Goal: Use online tool/utility: Utilize a website feature to perform a specific function

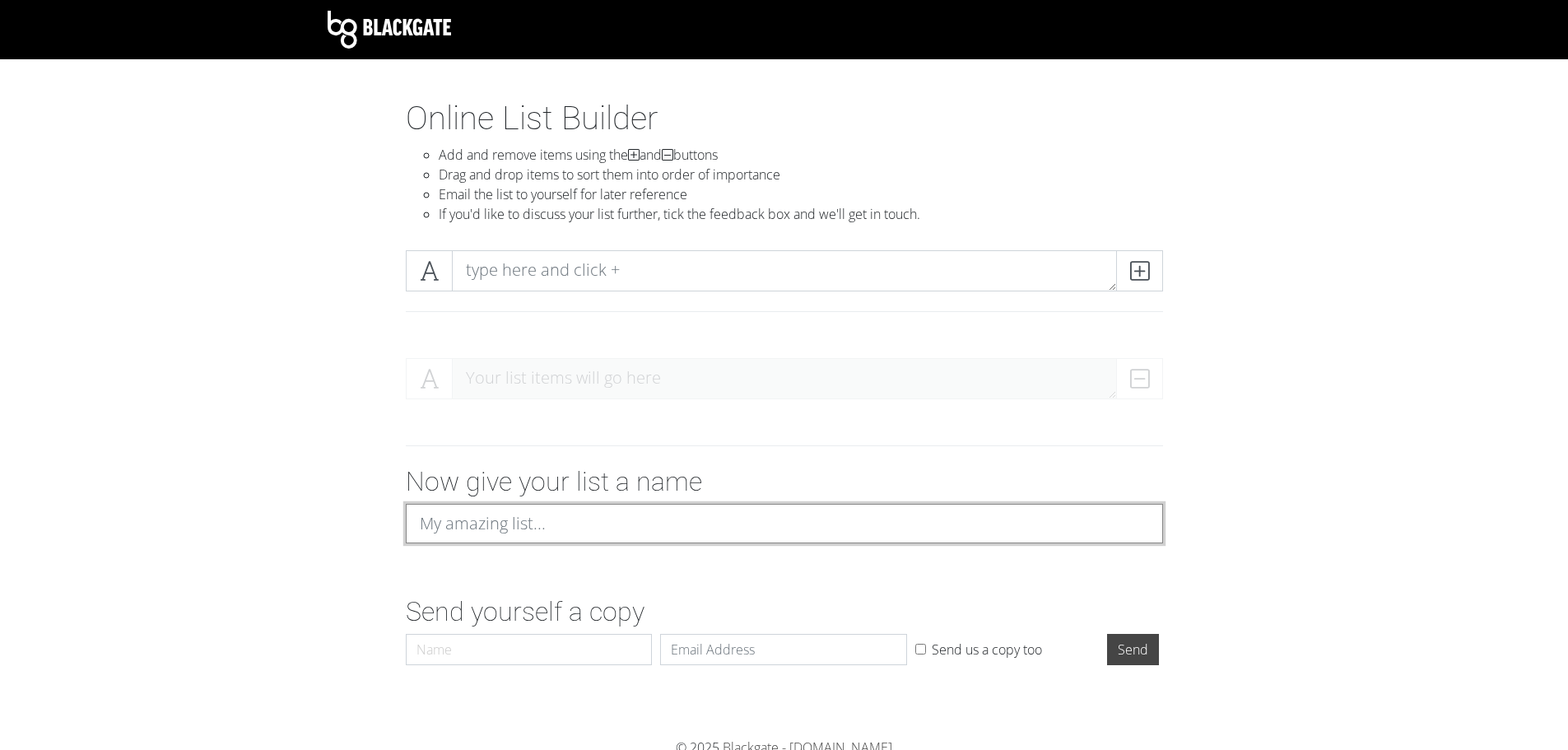
click at [528, 520] on input at bounding box center [784, 523] width 757 height 39
type input "Songbyrd Setlist"
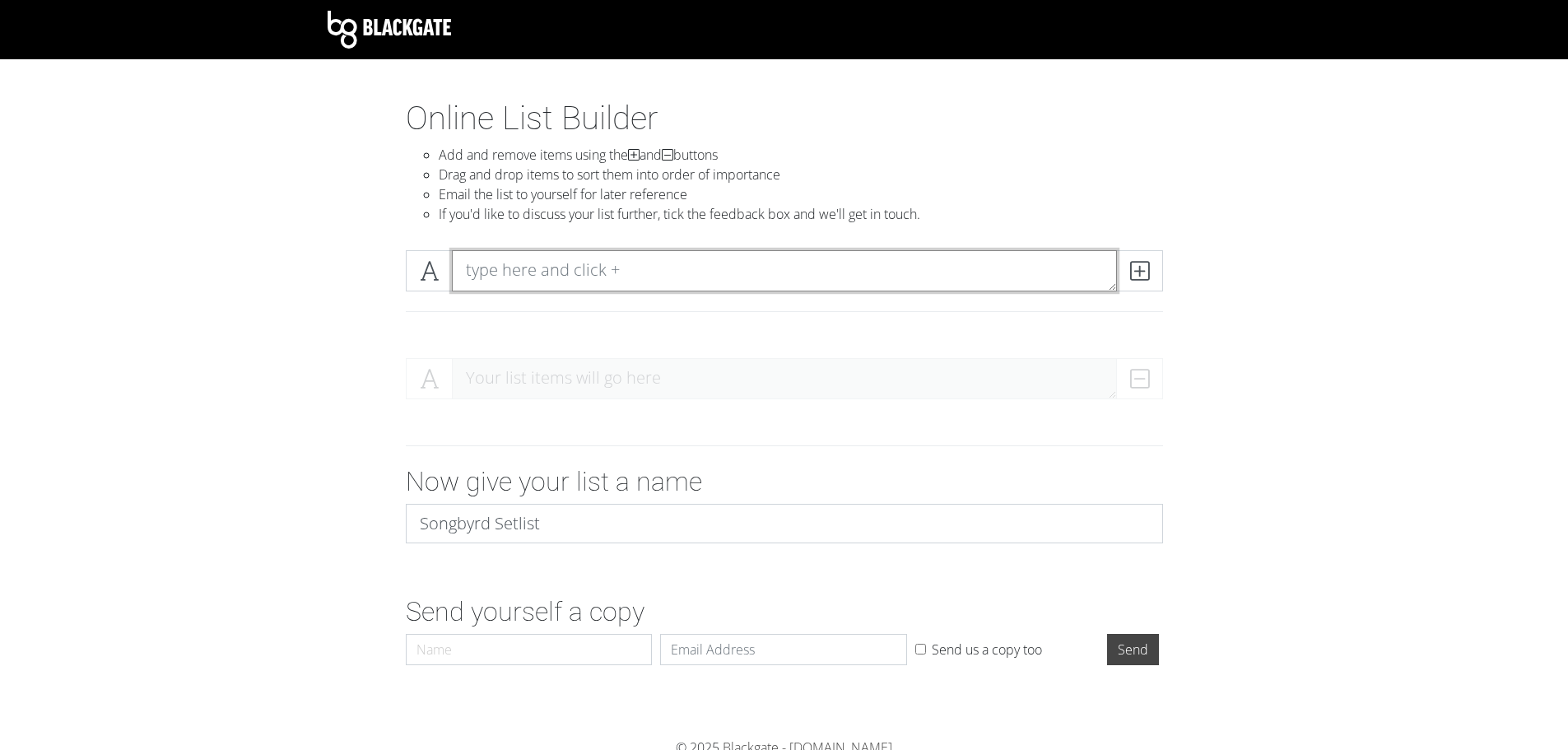
click at [606, 257] on textarea at bounding box center [784, 271] width 665 height 41
type textarea "Fall"
click at [1148, 269] on icon at bounding box center [1140, 271] width 19 height 17
type textarea "WCGBIT"
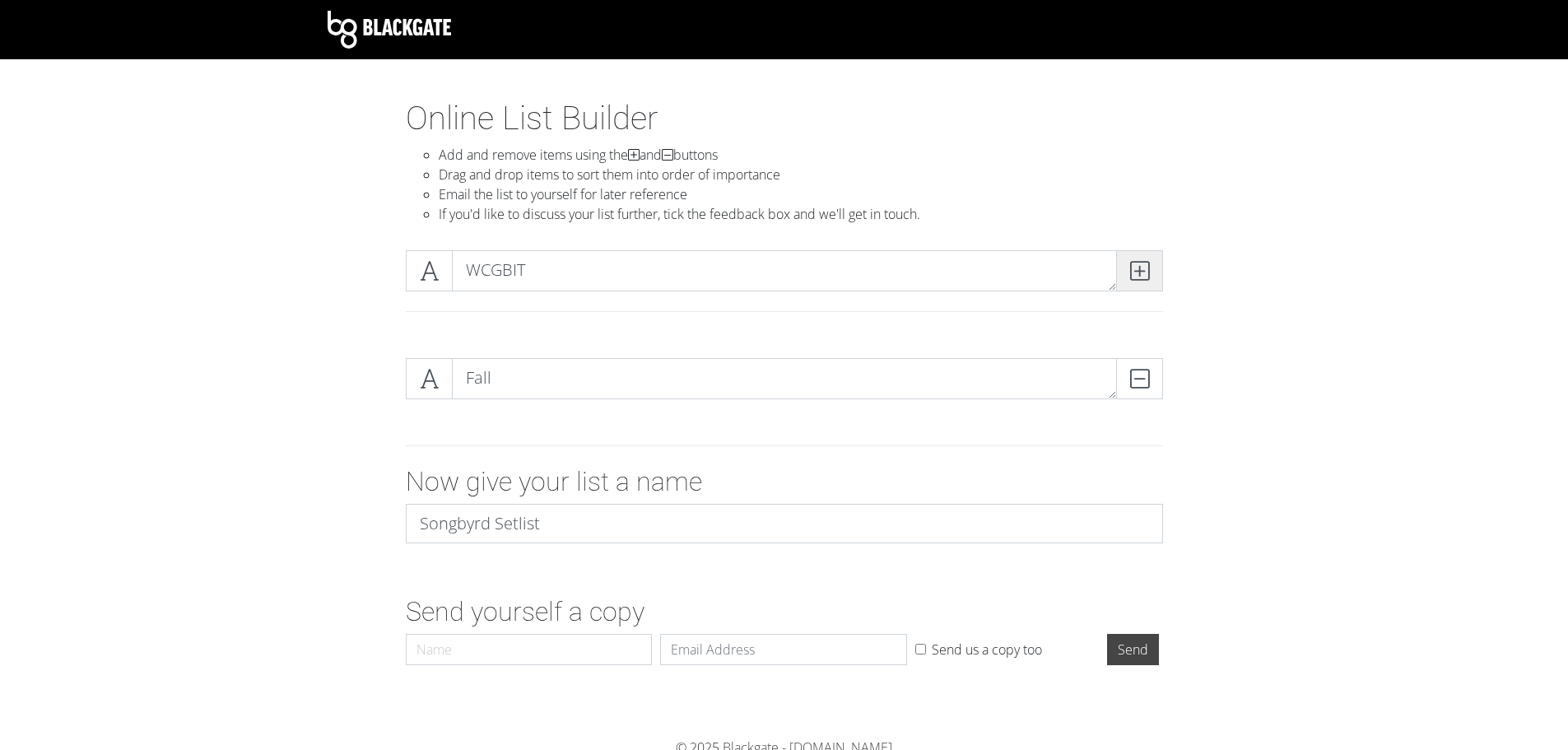
click at [1133, 277] on icon at bounding box center [1140, 271] width 19 height 17
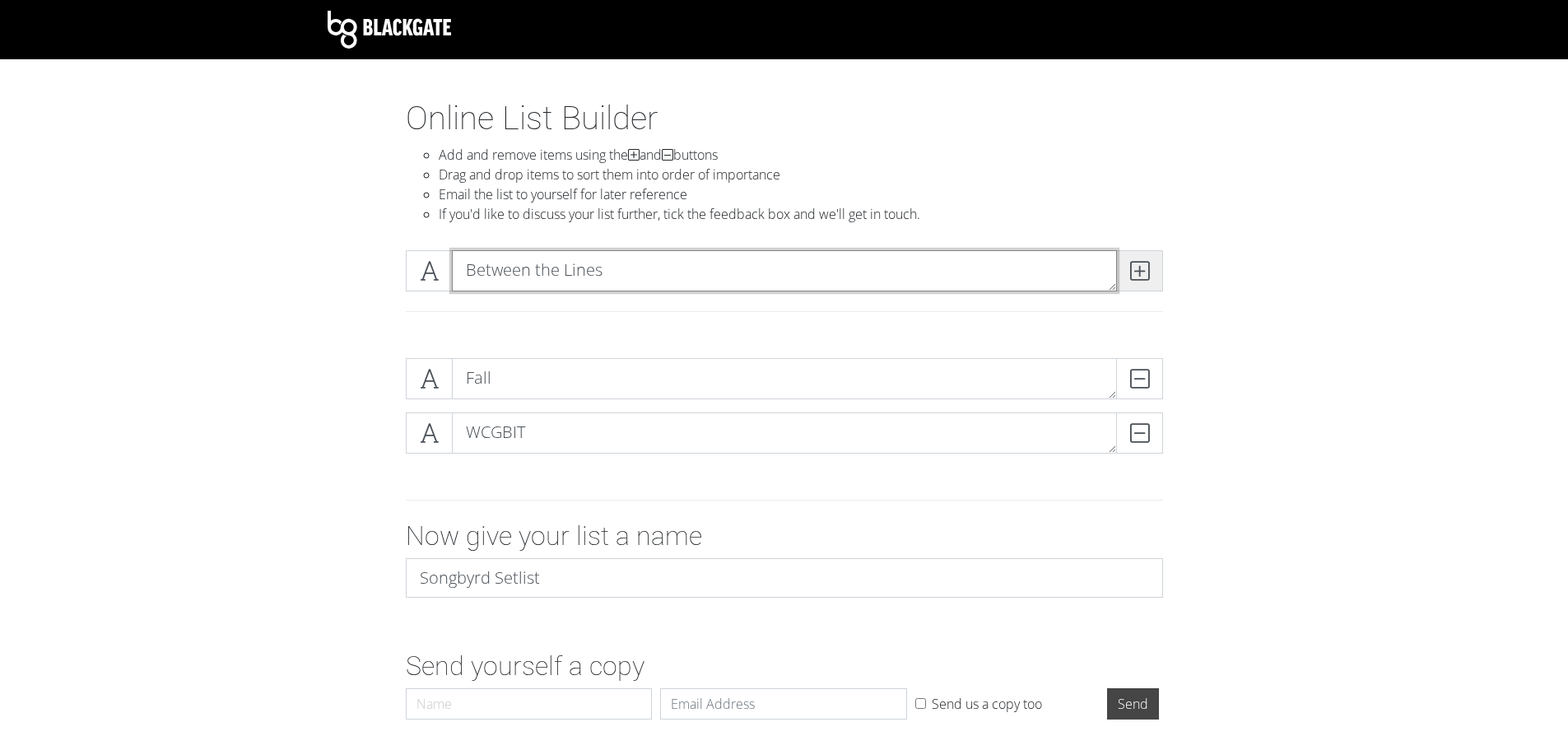
type textarea "Between the Lines"
click at [1147, 274] on icon at bounding box center [1140, 271] width 19 height 17
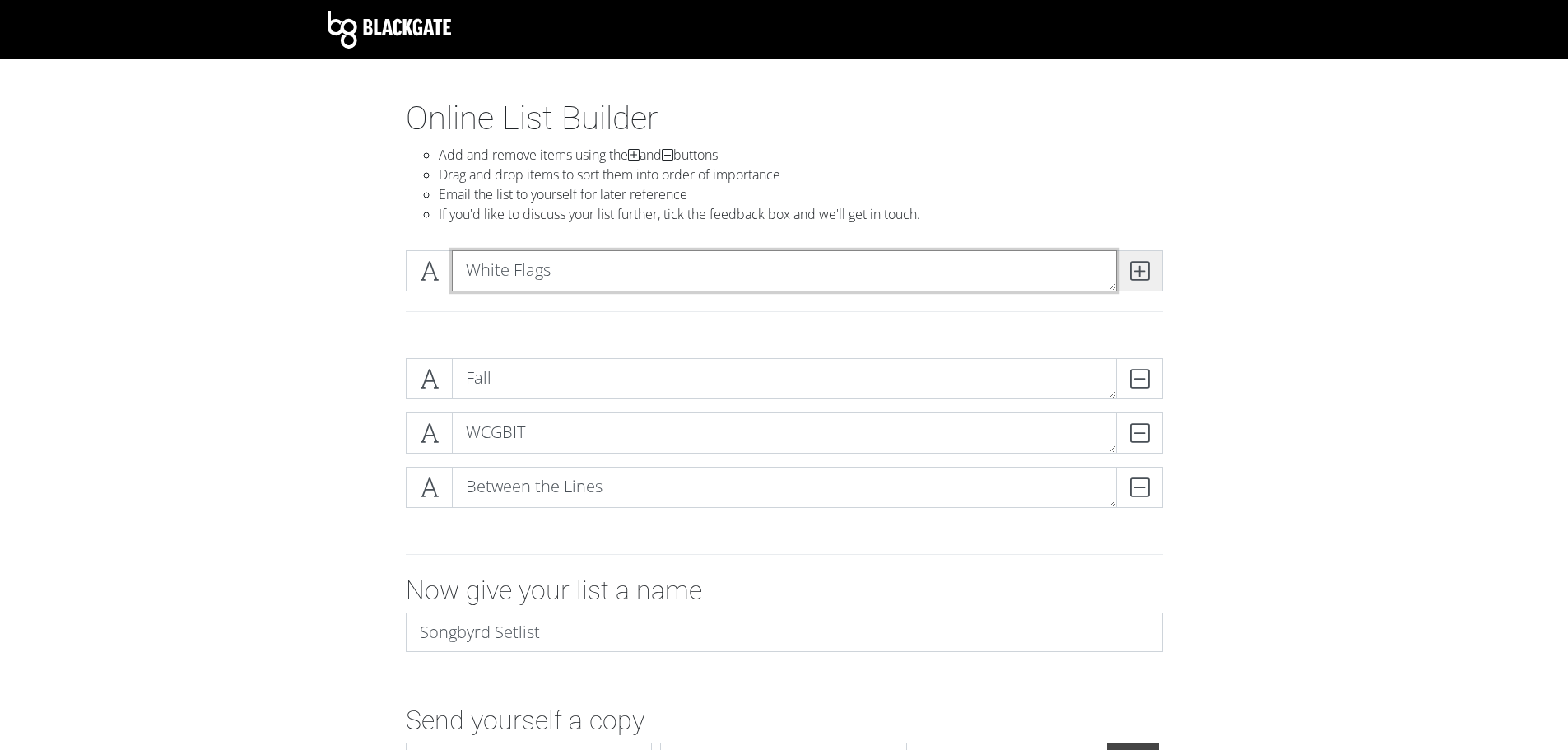
type textarea "White Flags"
click at [1147, 274] on icon at bounding box center [1140, 271] width 19 height 17
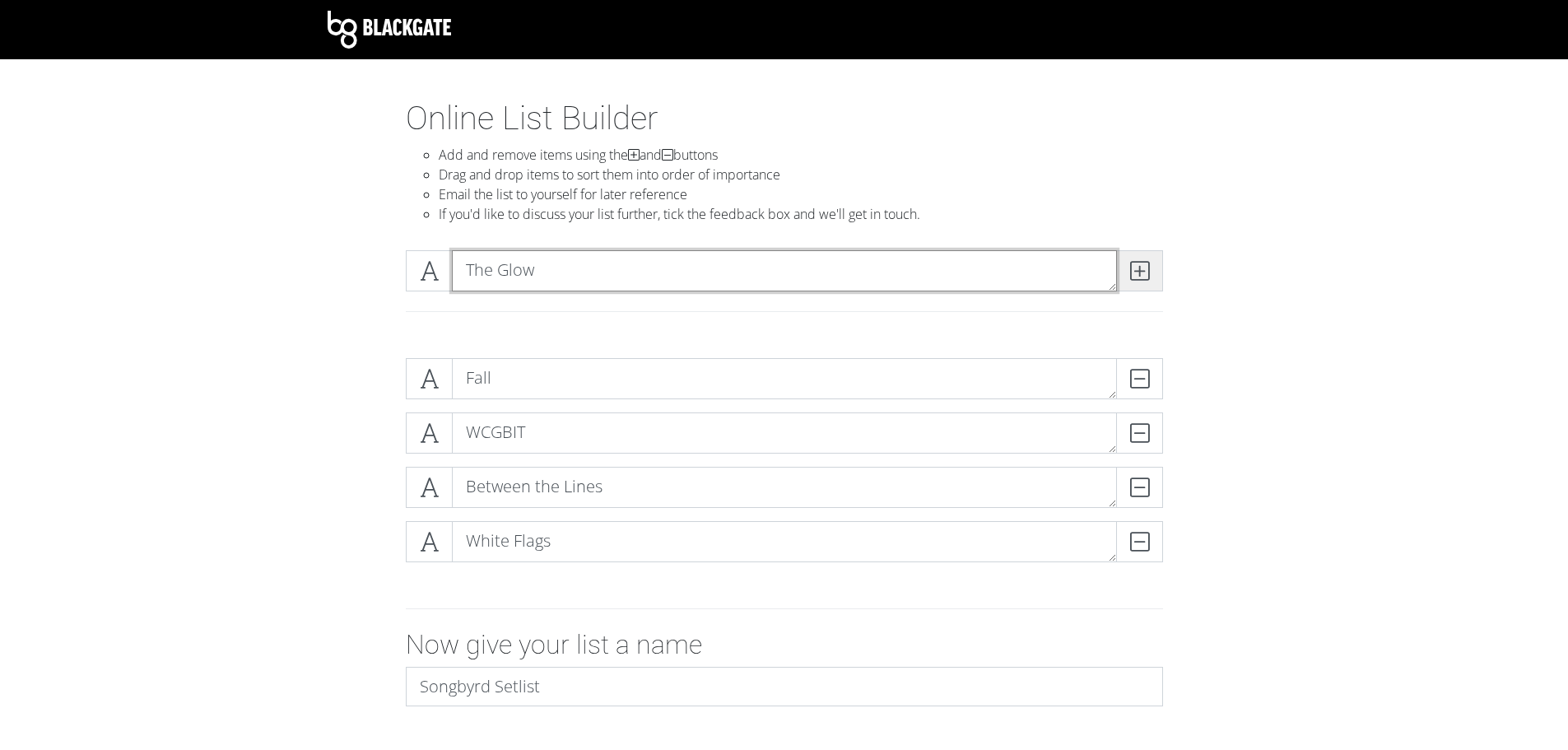
type textarea "The Glow"
click at [1147, 274] on icon at bounding box center [1140, 271] width 19 height 17
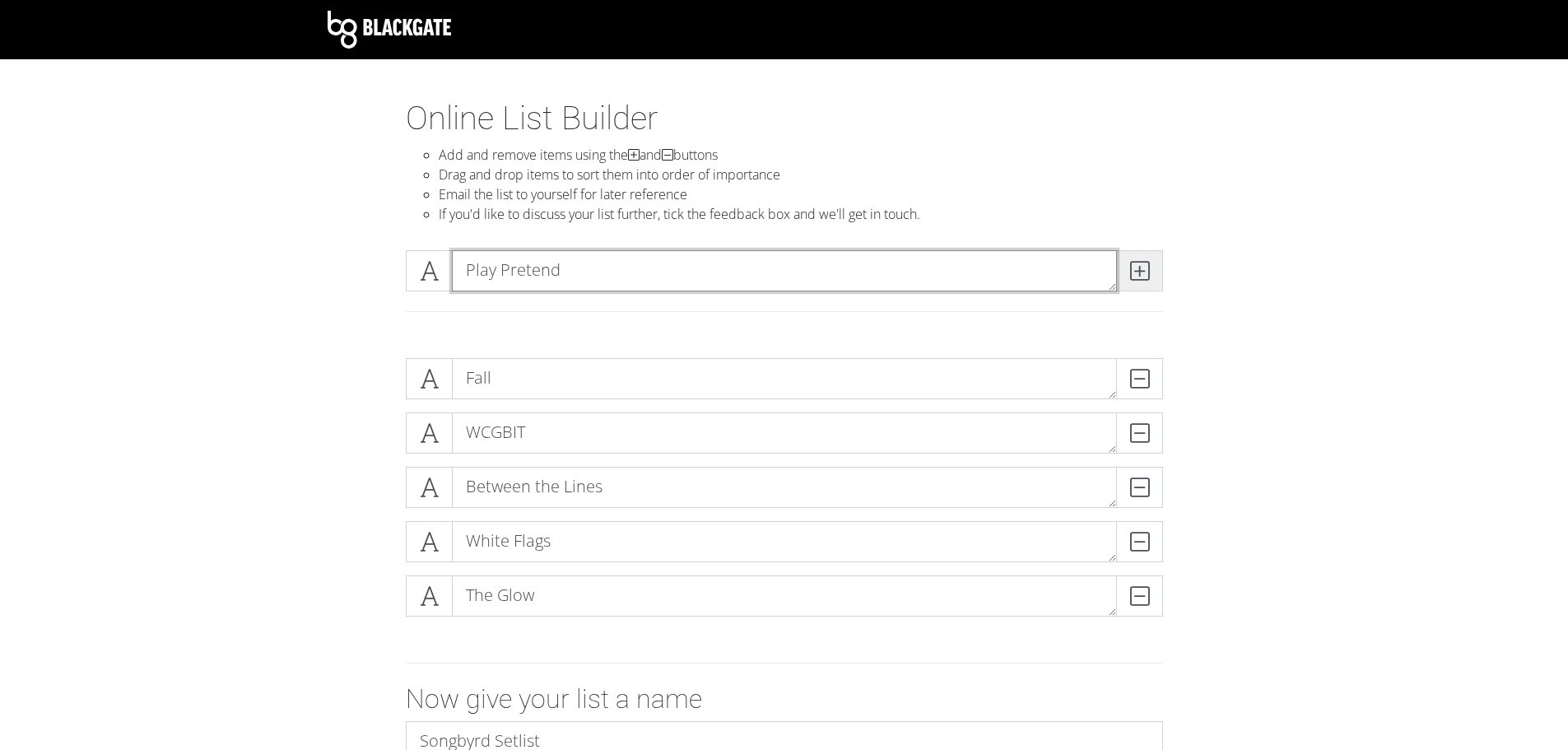
type textarea "Play Pretend"
click at [1147, 274] on icon at bounding box center [1140, 271] width 19 height 17
type textarea "Killing Time"
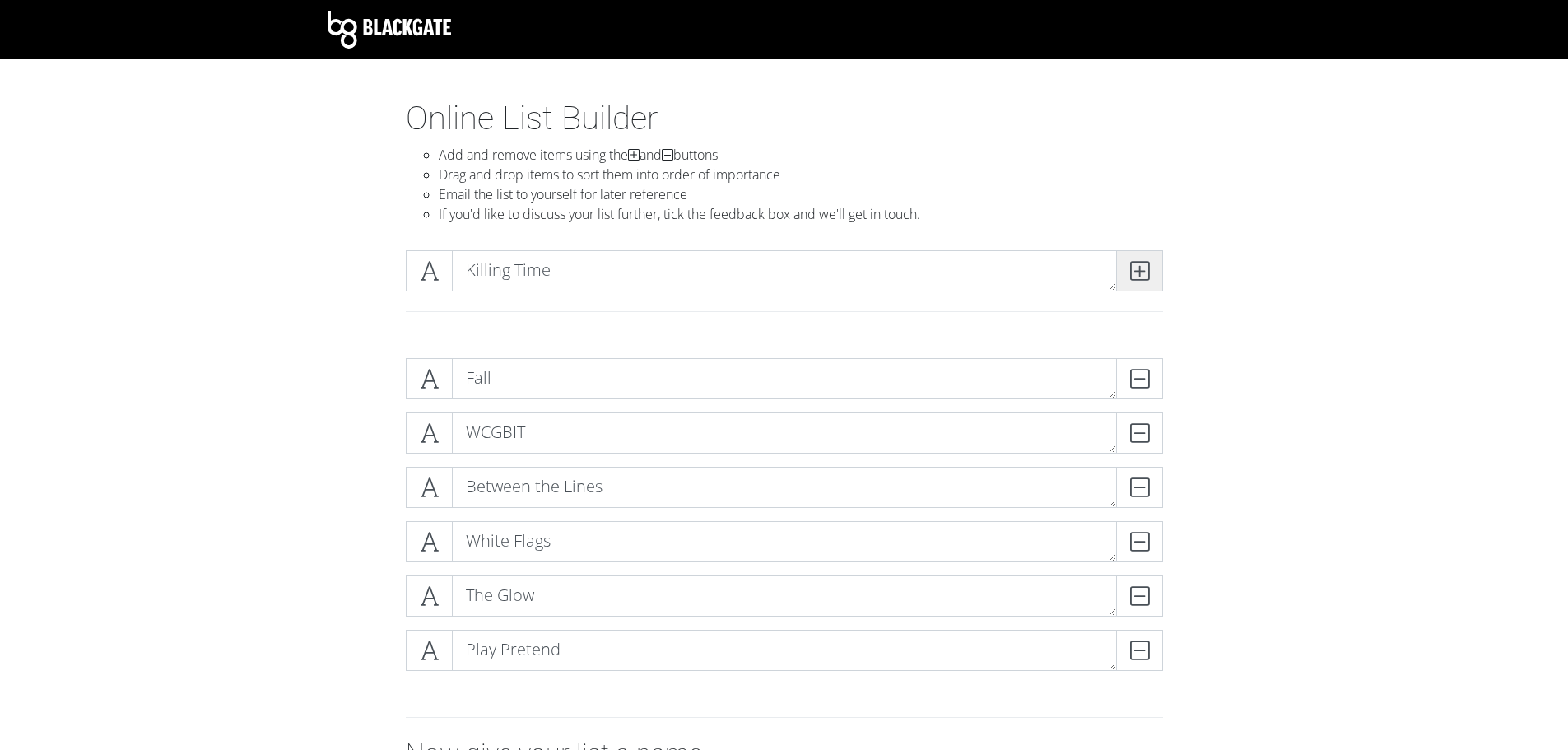
click at [1147, 274] on icon at bounding box center [1140, 271] width 19 height 17
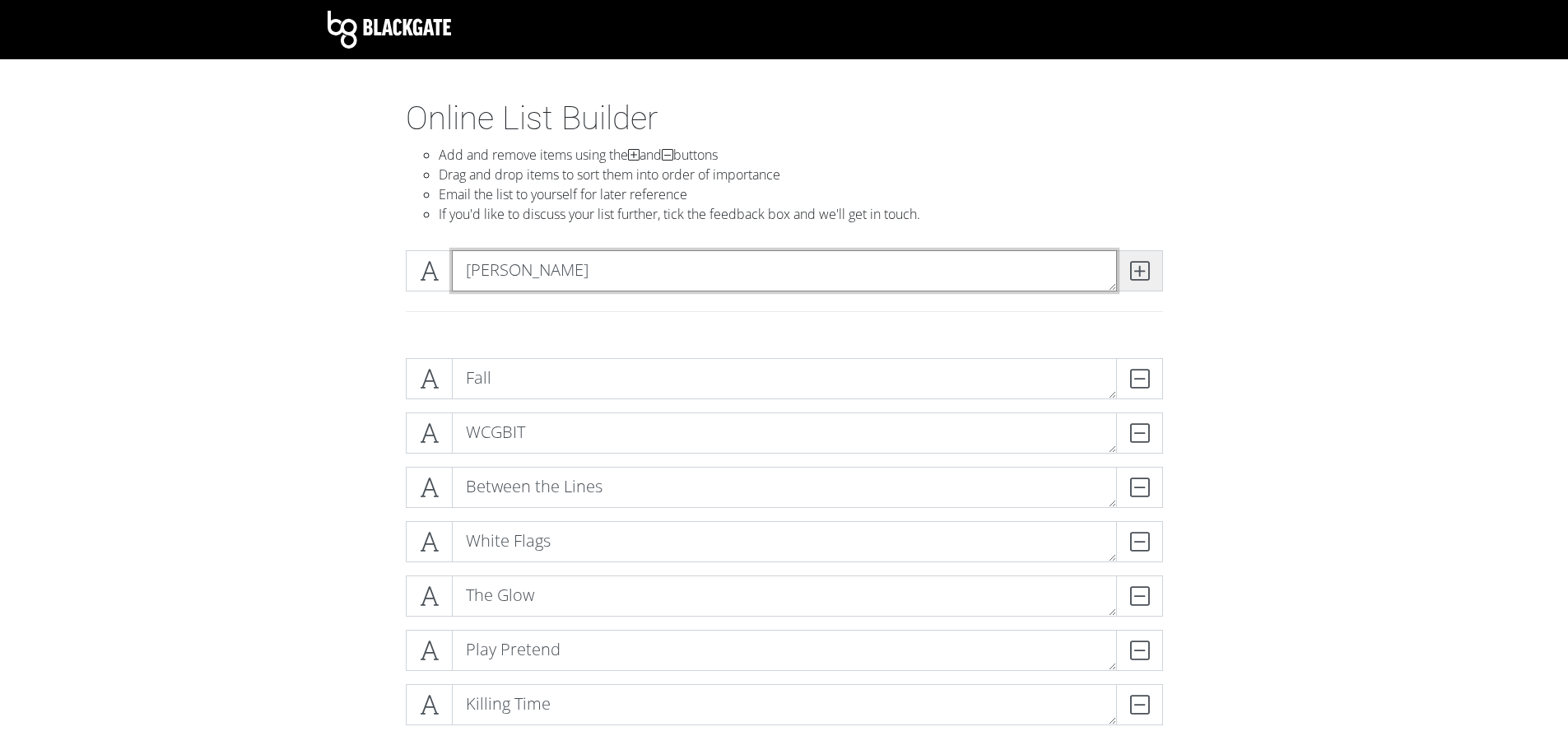
type textarea "[PERSON_NAME]"
click at [1147, 274] on icon at bounding box center [1140, 271] width 19 height 17
type textarea "Done"
click at [1147, 274] on icon at bounding box center [1140, 271] width 19 height 17
type textarea "Highway Hypnosis"
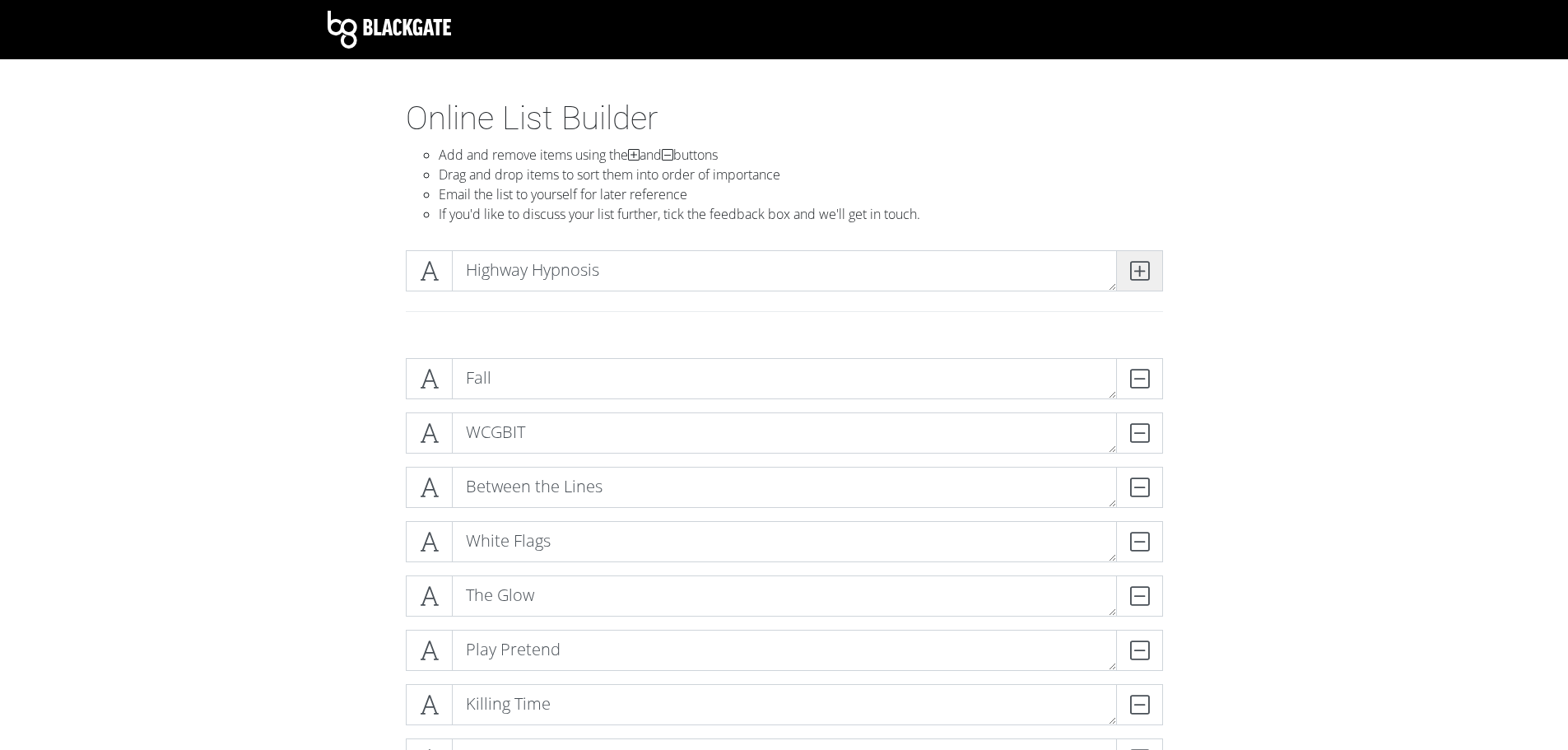
click at [1147, 274] on icon at bounding box center [1140, 271] width 19 height 17
type textarea "Intensity"
click at [1147, 274] on icon at bounding box center [1140, 271] width 19 height 17
type textarea "Bags"
click at [1147, 274] on icon at bounding box center [1140, 271] width 19 height 17
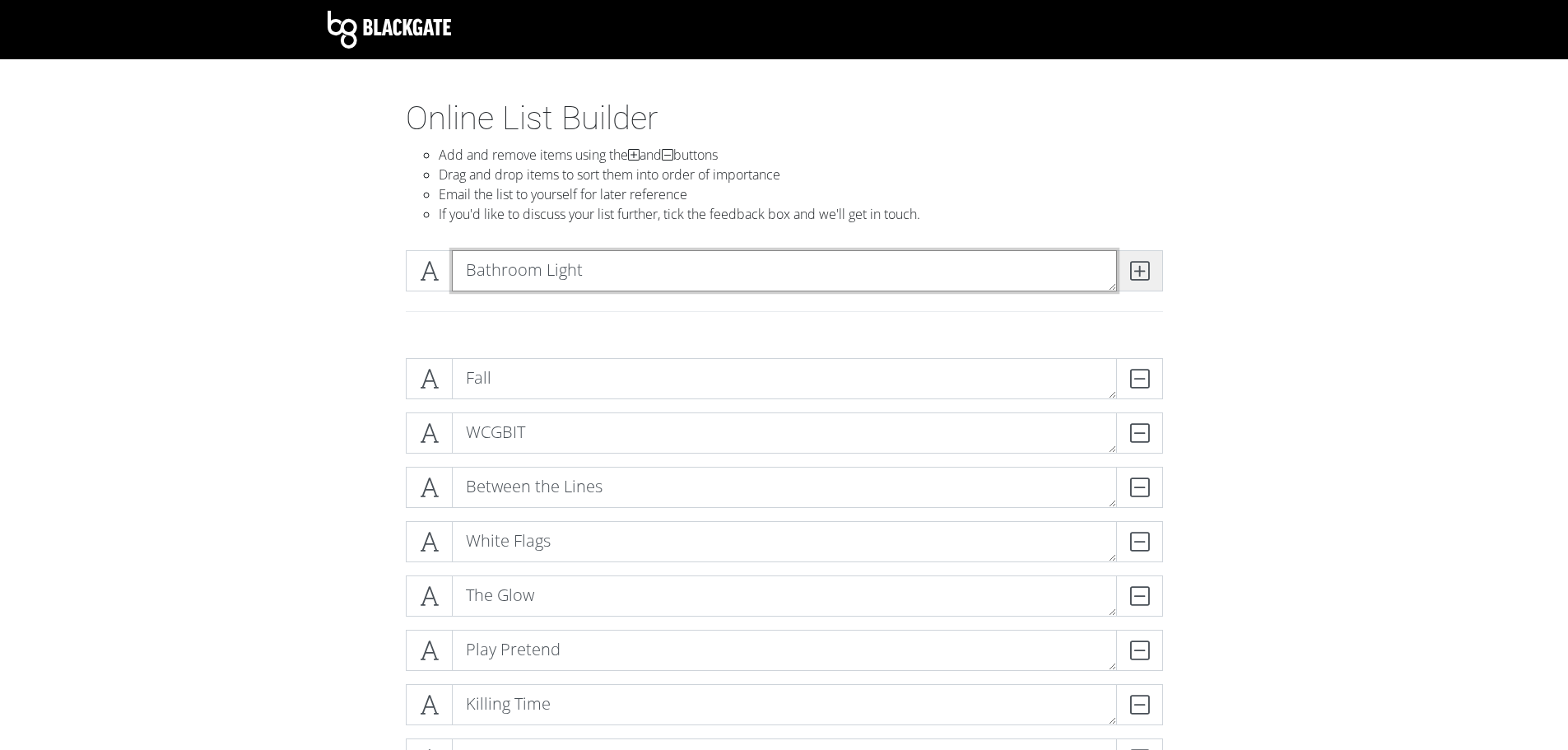
type textarea "Bathroom Light"
click at [1147, 274] on icon at bounding box center [1140, 271] width 19 height 17
type textarea "D"
type textarea "Teenage Dirtbag"
click at [1147, 274] on icon at bounding box center [1140, 271] width 19 height 17
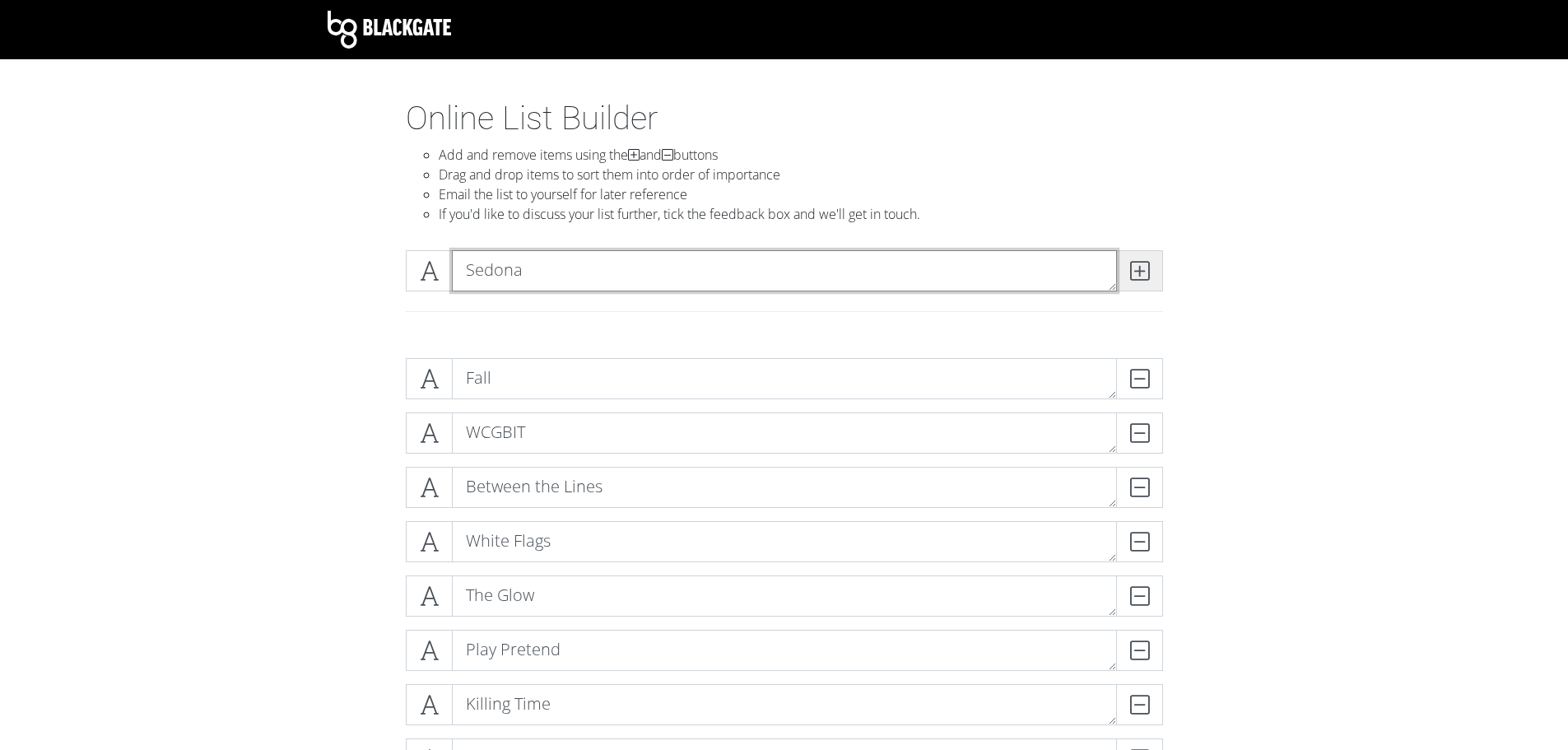
type textarea "Sedona"
click at [1147, 274] on icon at bounding box center [1140, 271] width 19 height 17
type textarea "Dancing on My Own"
click at [1147, 274] on icon at bounding box center [1140, 271] width 19 height 17
type textarea "[GEOGRAPHIC_DATA]"
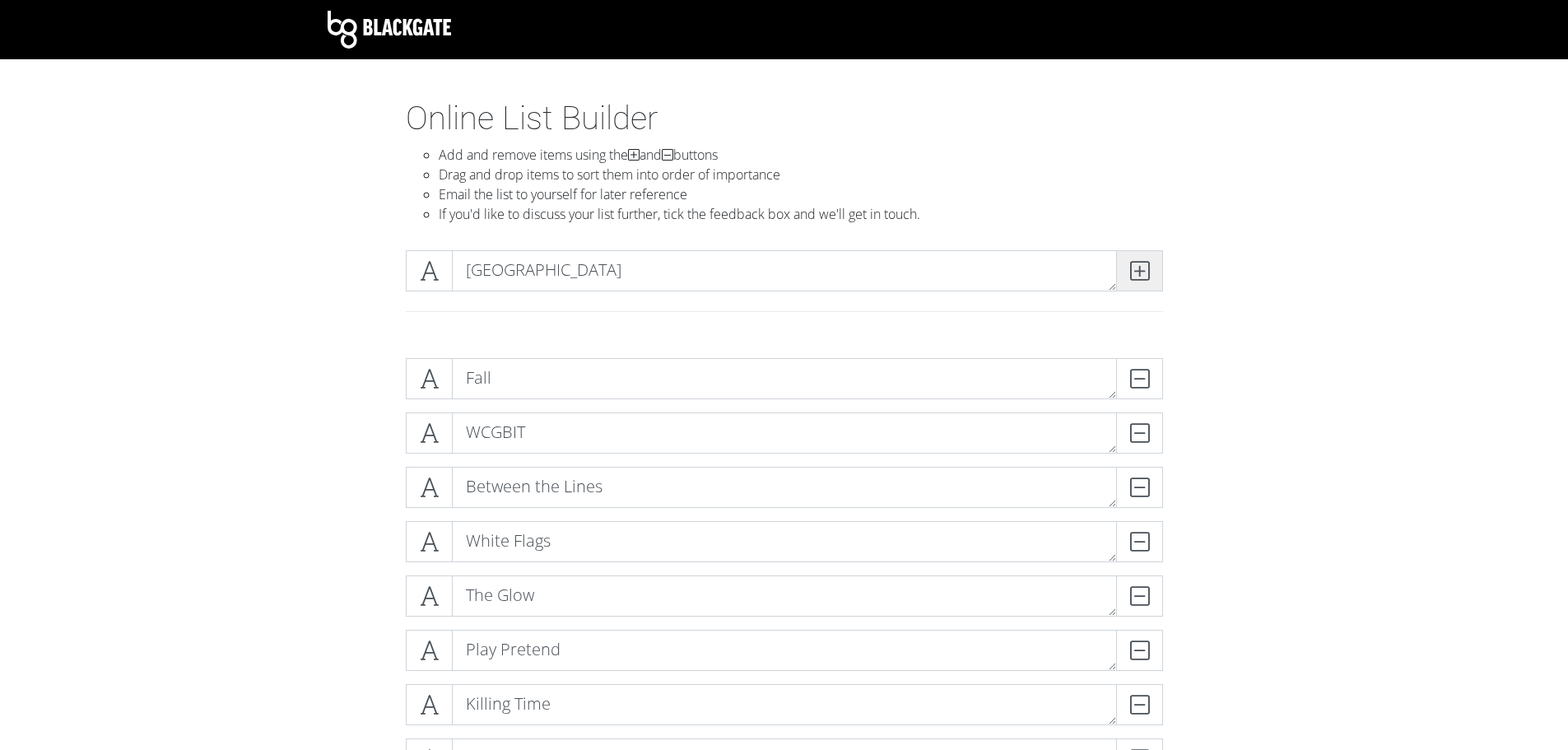
click at [1147, 274] on icon at bounding box center [1140, 271] width 19 height 17
type textarea "Come on [PERSON_NAME]"
click at [1145, 274] on icon at bounding box center [1140, 271] width 19 height 17
type textarea "Red Wine Supernova"
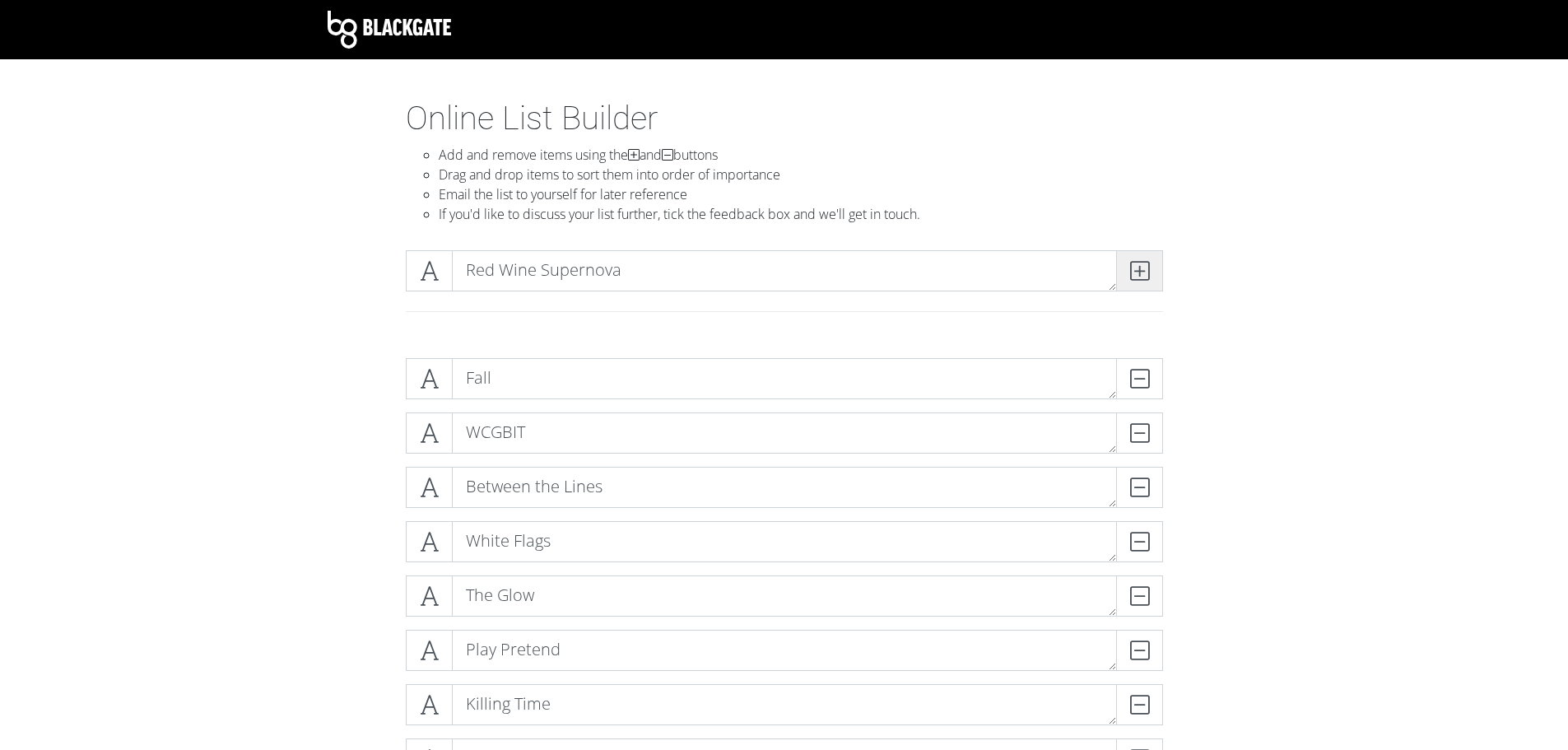
click at [1145, 274] on icon at bounding box center [1140, 271] width 19 height 17
type textarea "Mr. Blue Sky"
click at [1145, 274] on icon at bounding box center [1140, 271] width 19 height 17
type textarea "Zombie"
click at [1145, 274] on icon at bounding box center [1140, 271] width 19 height 17
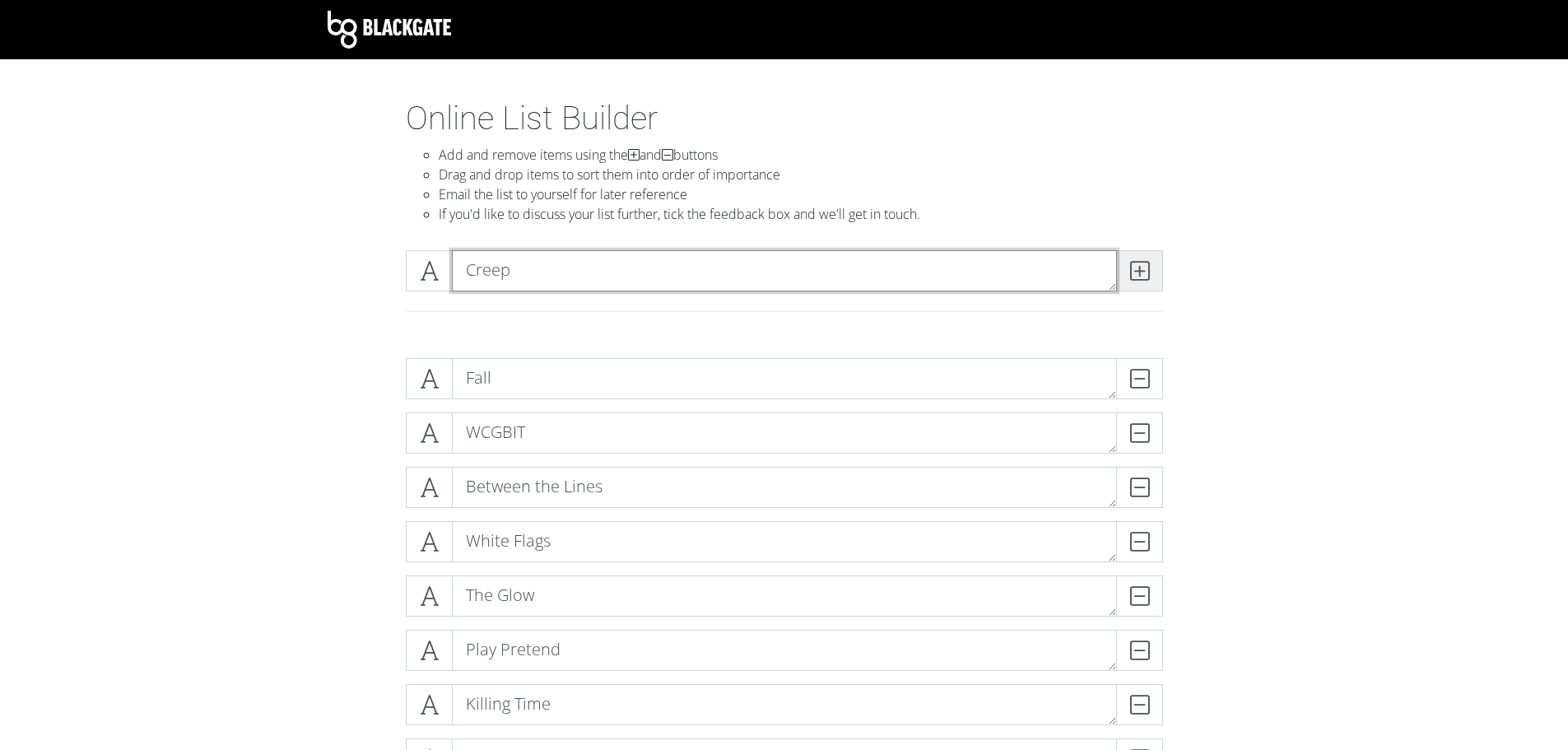
type textarea "Creep"
click at [1145, 274] on icon at bounding box center [1140, 271] width 19 height 17
type textarea "I Will Survive"
click at [1145, 274] on icon at bounding box center [1140, 271] width 19 height 17
click at [1201, 270] on div at bounding box center [784, 291] width 939 height 108
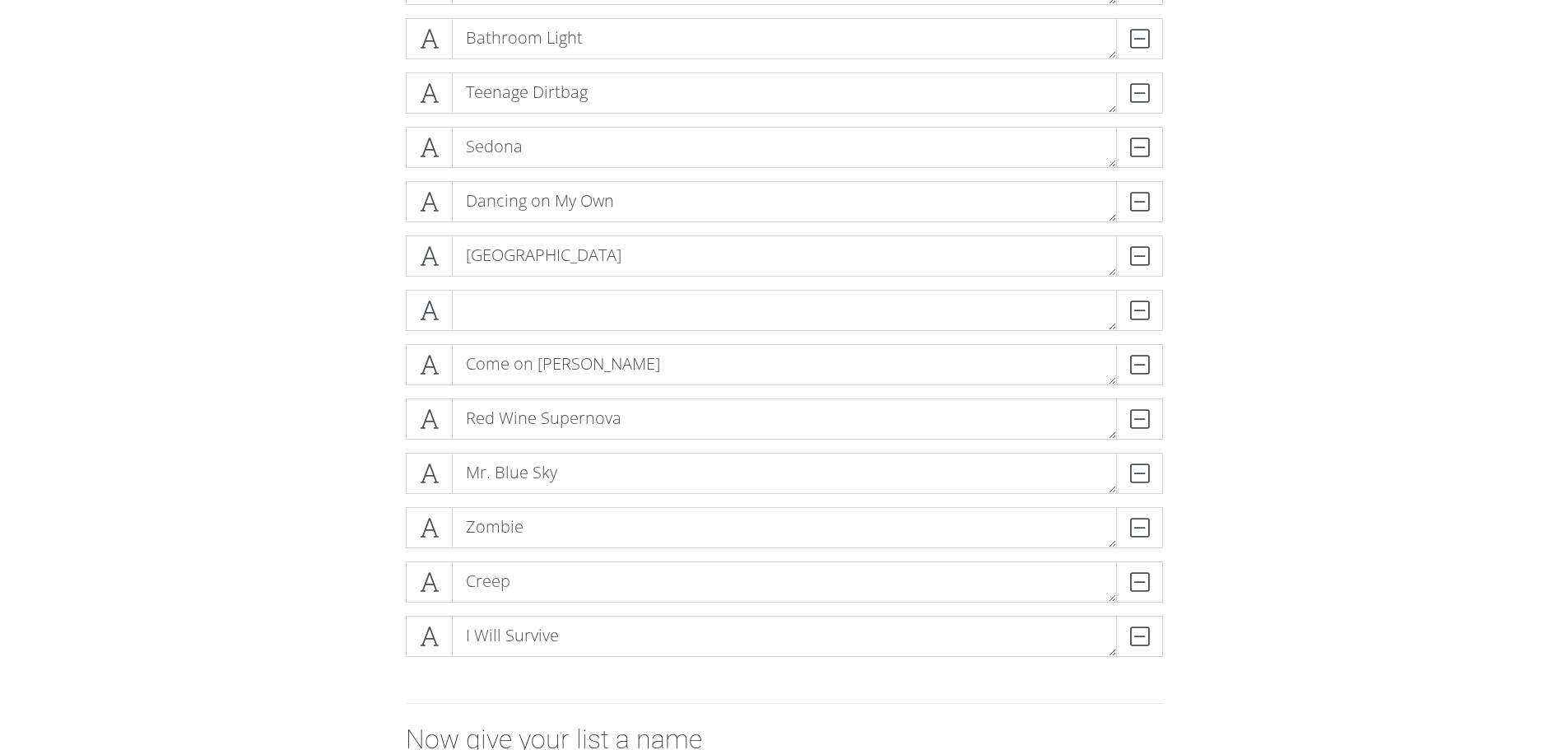
scroll to position [989, 0]
click at [1134, 314] on div "DELETE" at bounding box center [1130, 314] width 66 height 41
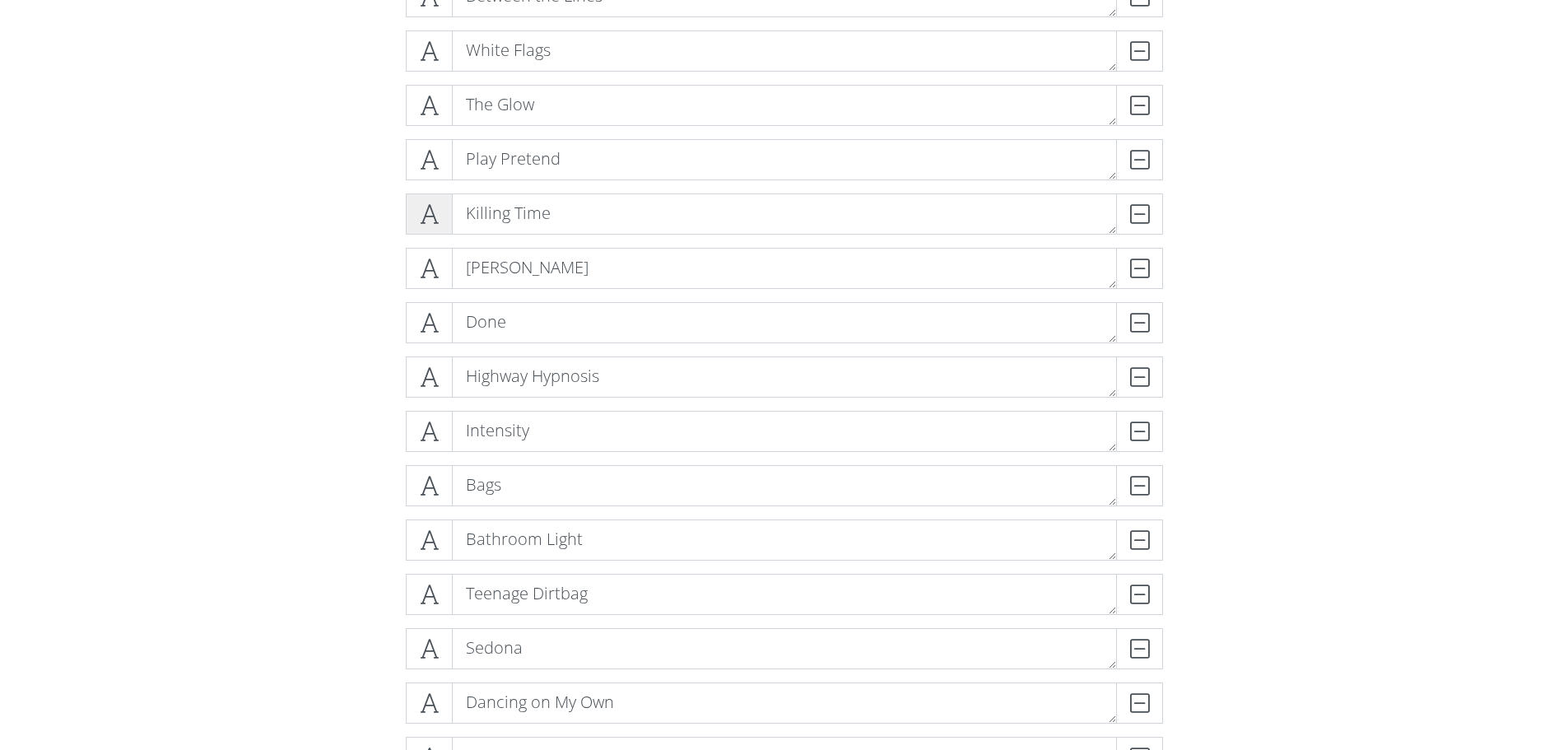
scroll to position [297, 0]
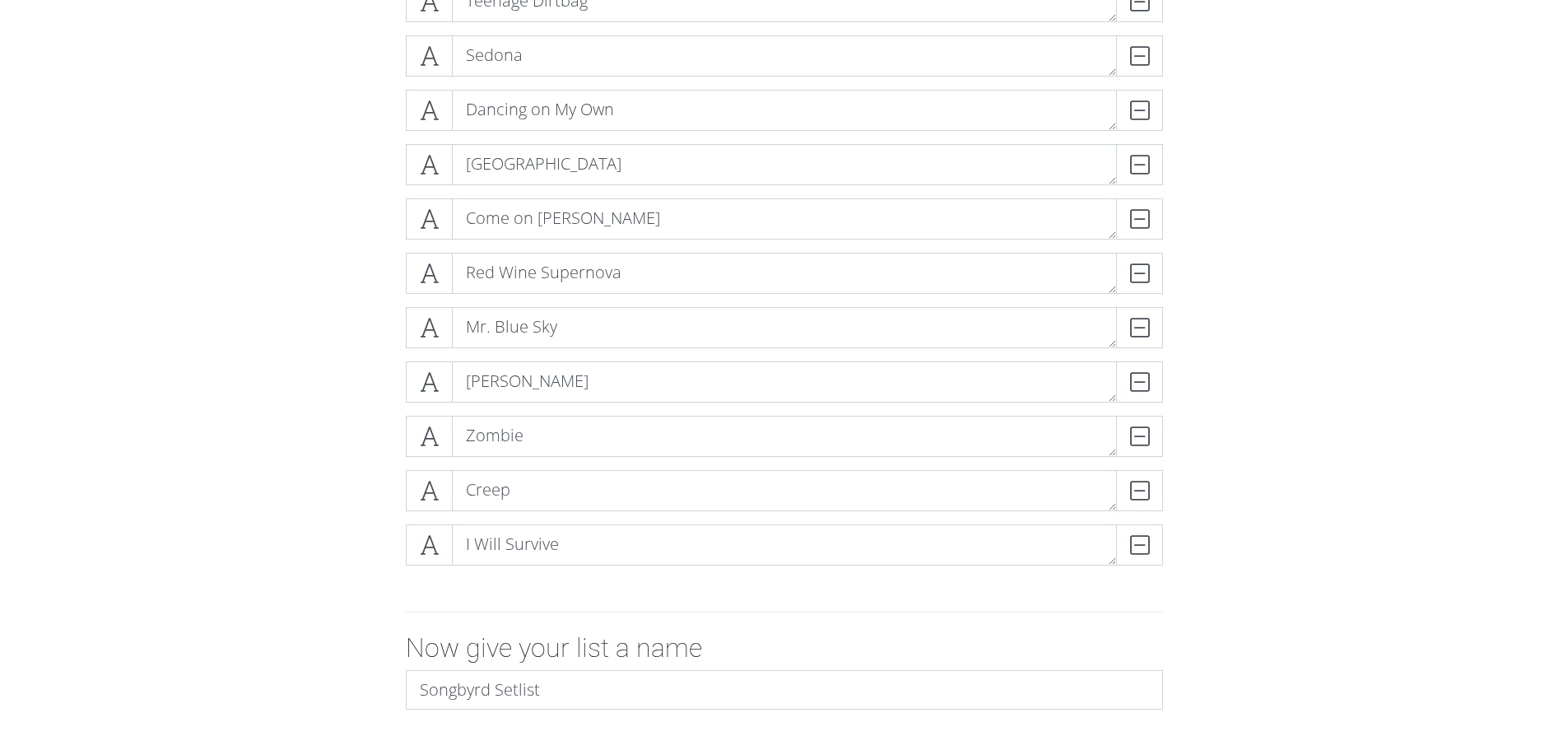
scroll to position [1038, 0]
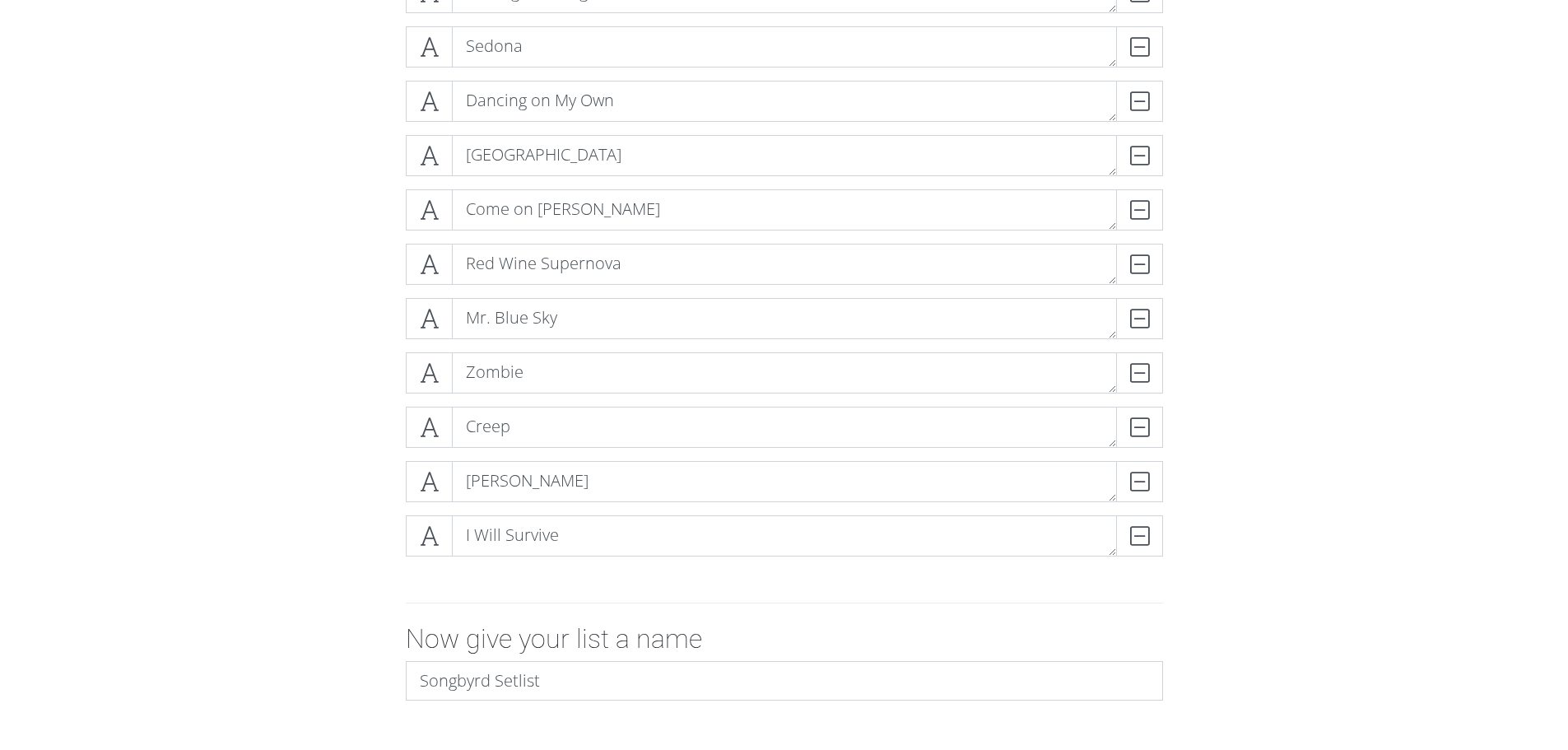
click at [297, 404] on form "Fall DELETE WCGBIT DELETE Between the Lines DELETE White Flags DELETE The Glow …" at bounding box center [784, 69] width 1568 height 1524
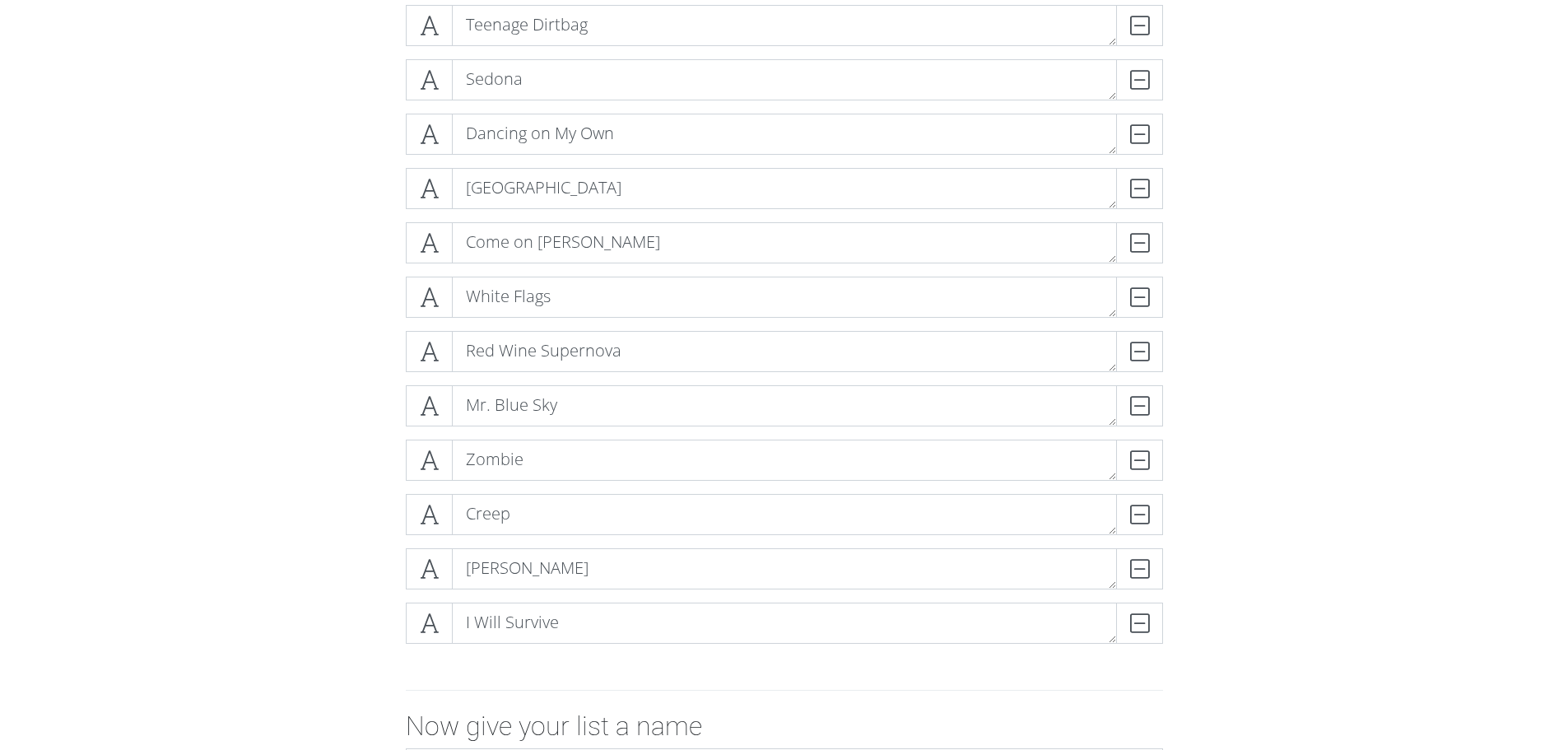
scroll to position [923, 0]
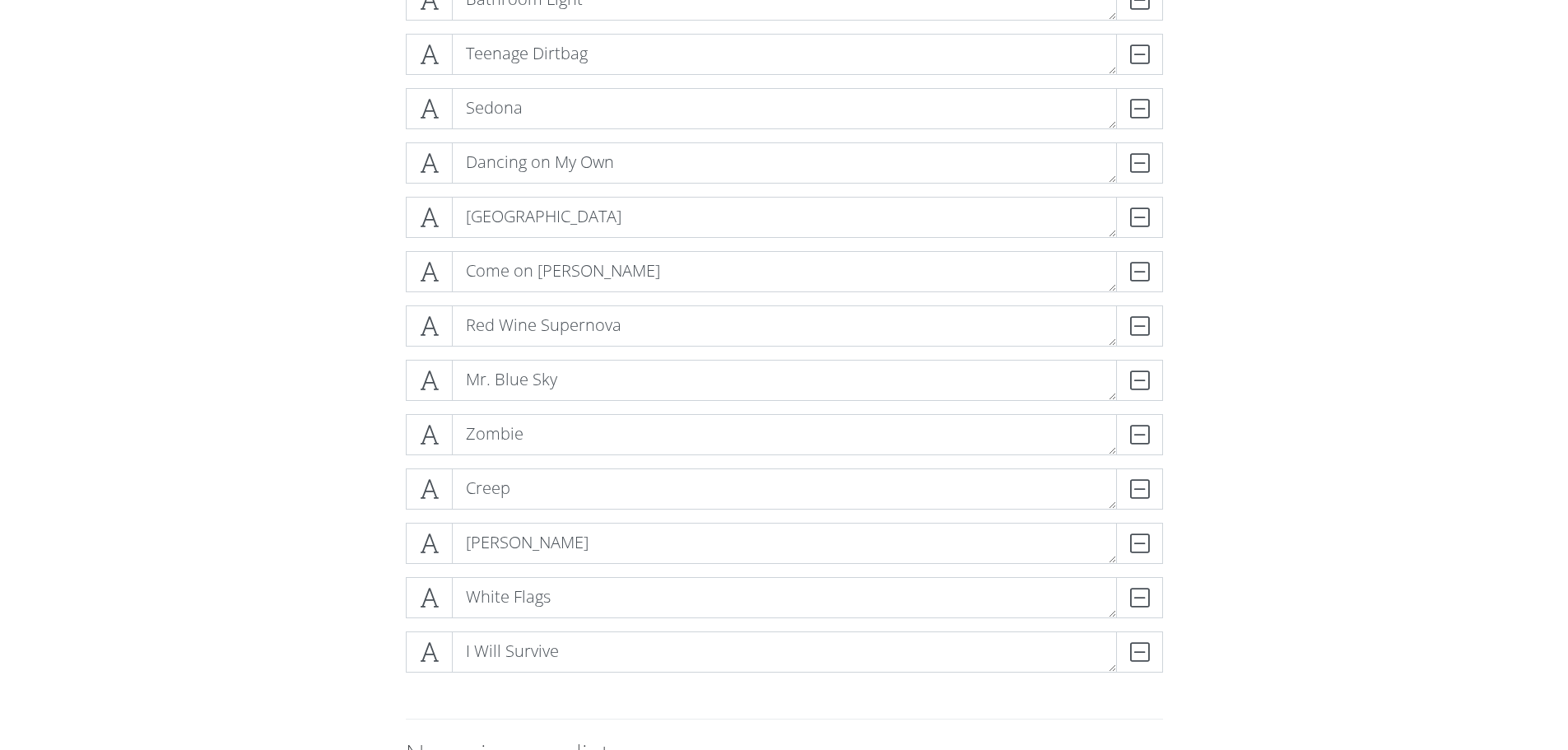
click at [291, 484] on form "Fall DELETE WCGBIT DELETE Between the Lines DELETE The Glow DELETE Play Pretend…" at bounding box center [784, 185] width 1568 height 1524
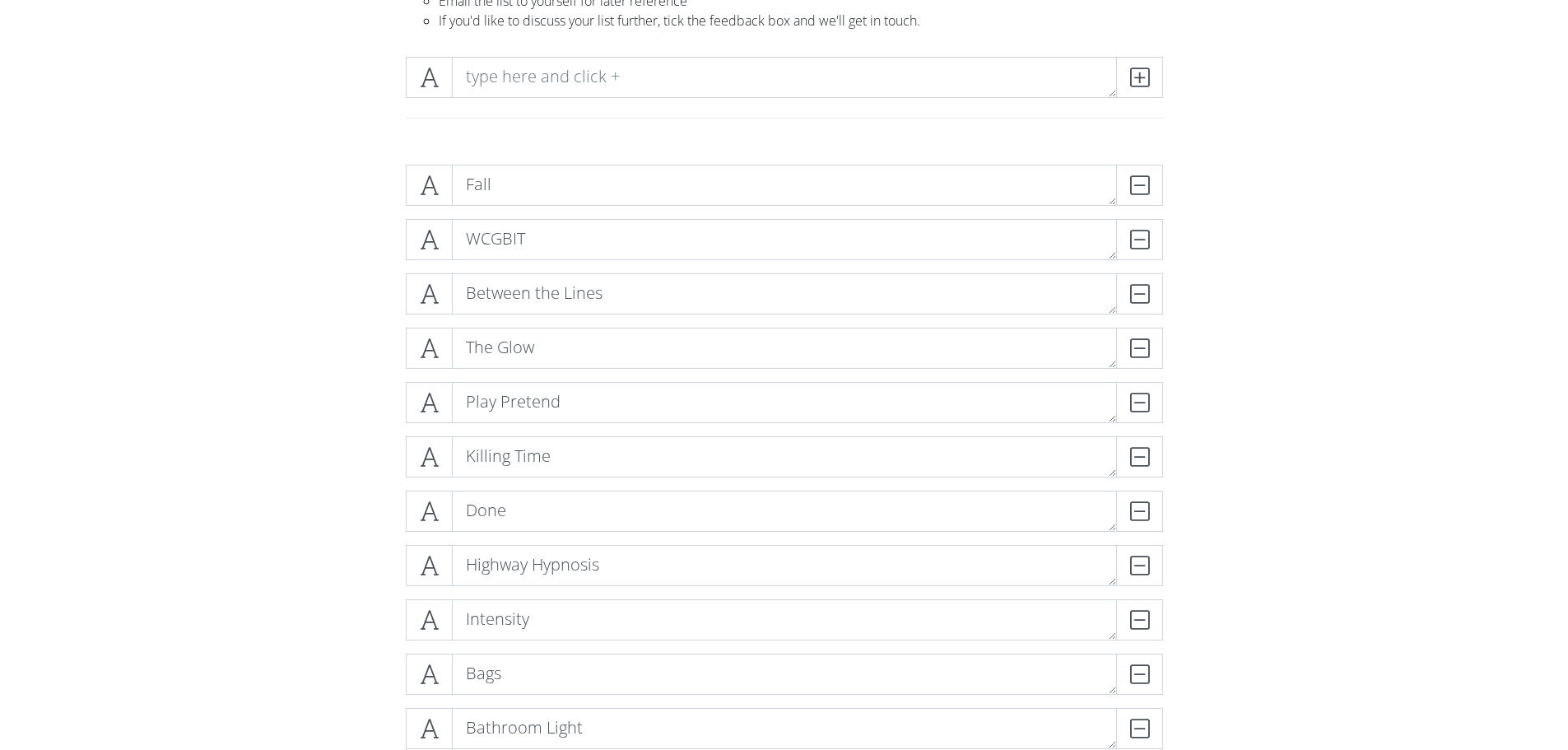
scroll to position [181, 0]
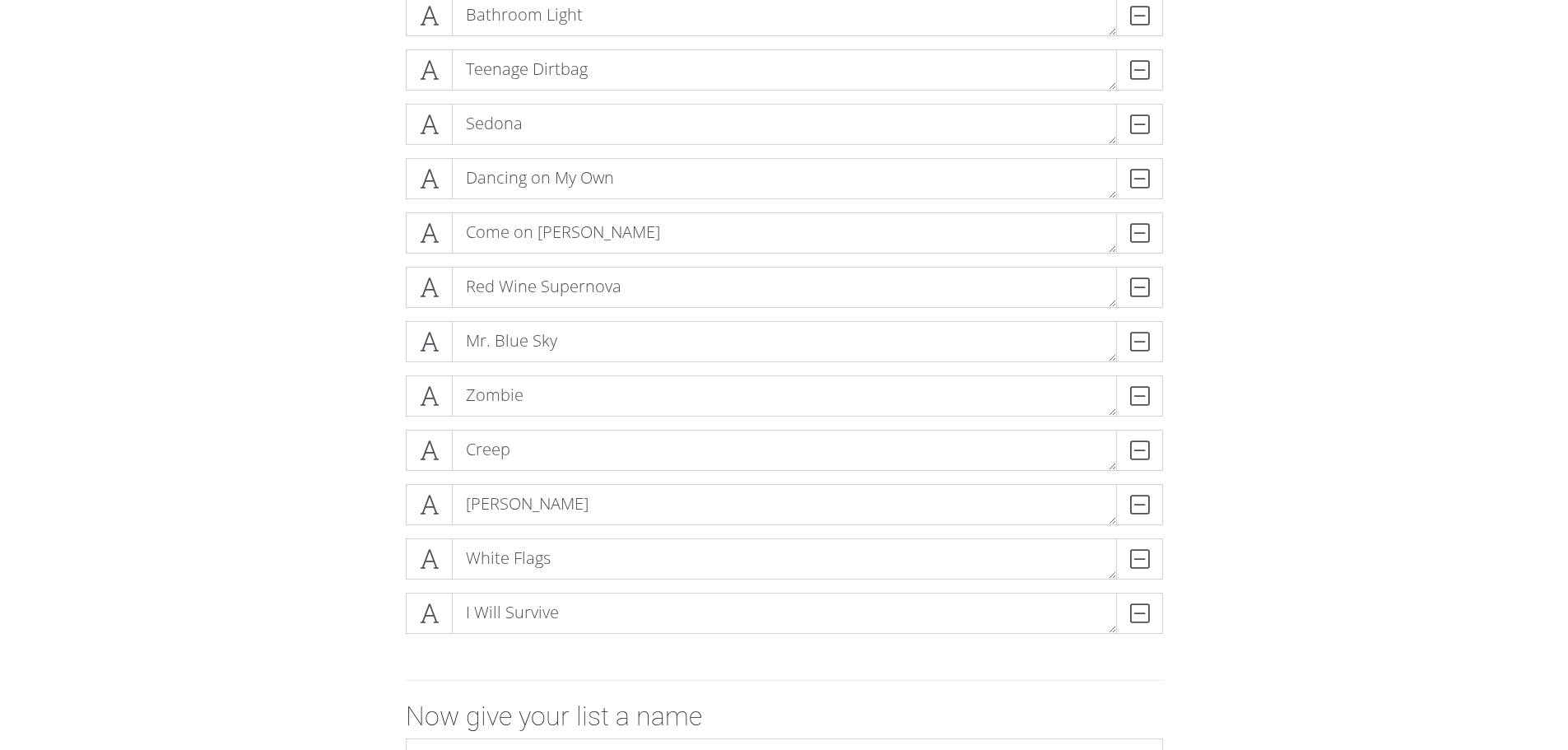
scroll to position [957, 0]
click at [1141, 394] on div "DELETE" at bounding box center [1130, 400] width 66 height 41
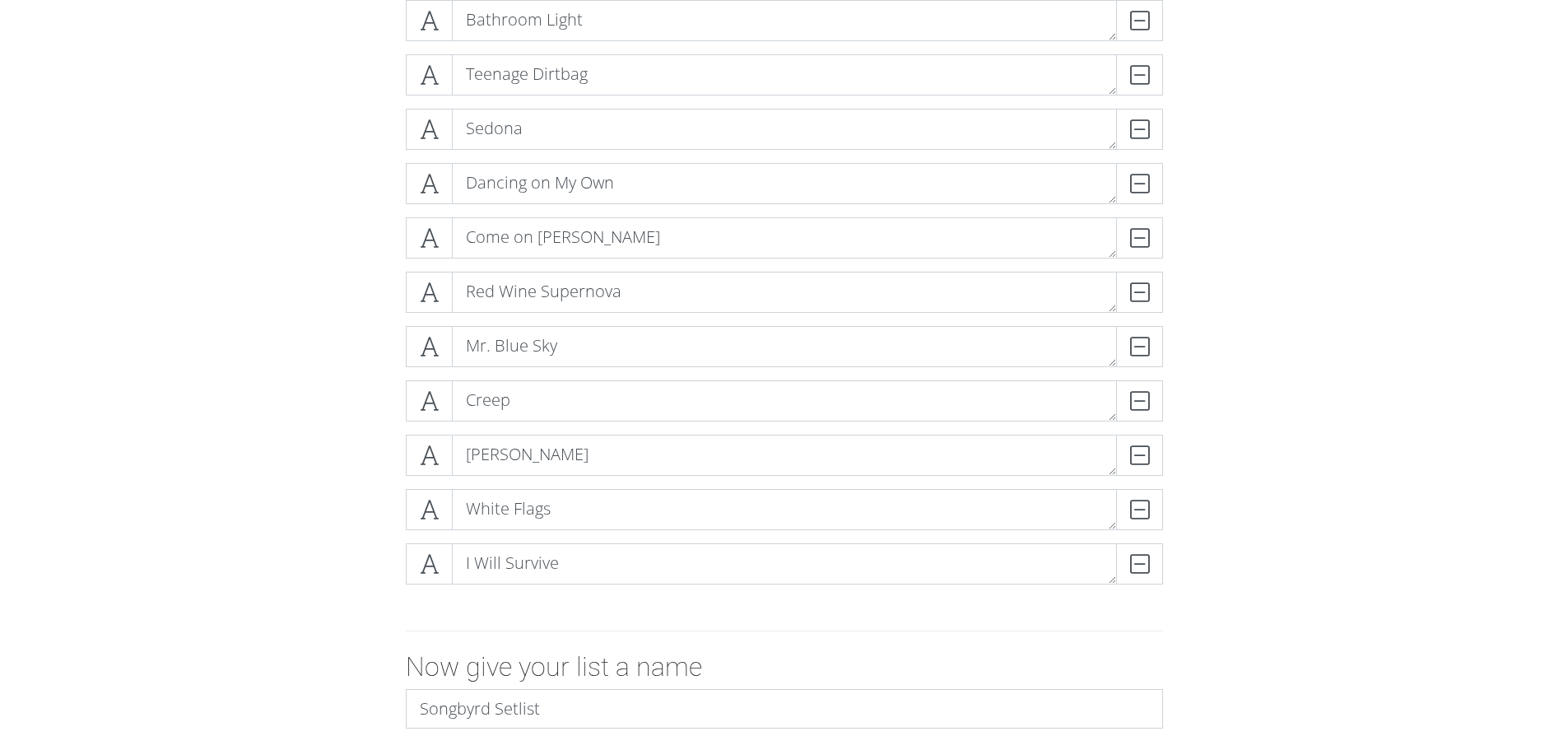
click at [264, 364] on form "WCGBIT DELETE Brazil DELETE Fall DELETE Between the Lines DELETE The Glow DELET…" at bounding box center [784, 123] width 1568 height 1469
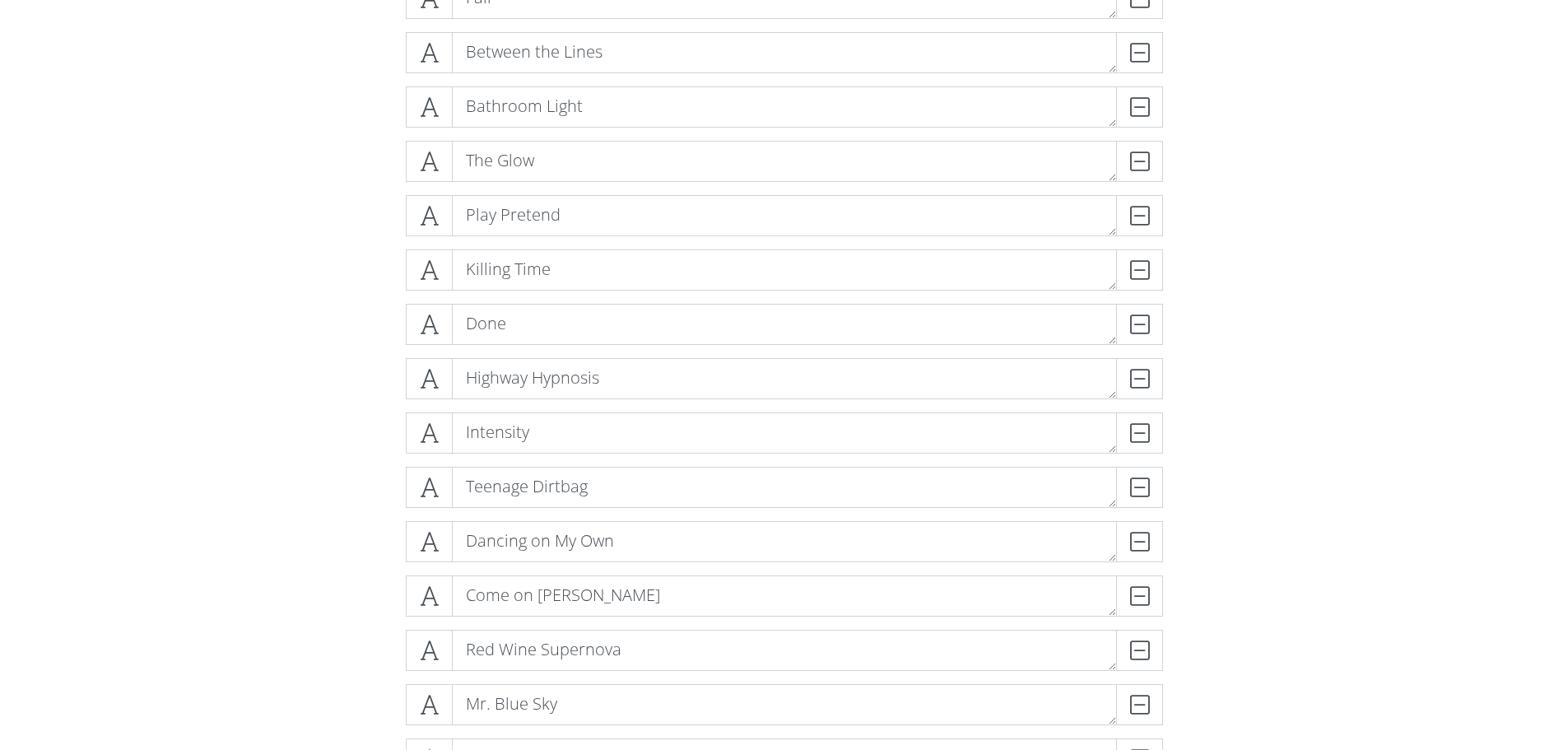
scroll to position [544, 0]
click at [1229, 348] on div "WCGBIT DELETE Brazil DELETE Bags DELETE Fall DELETE Between the Lines DELETE Ba…" at bounding box center [784, 411] width 939 height 1222
click at [1149, 380] on div "DELETE" at bounding box center [1130, 377] width 66 height 41
click at [1149, 322] on div "DELETE" at bounding box center [1130, 323] width 66 height 41
click at [1143, 322] on div "DELETE" at bounding box center [1130, 323] width 66 height 41
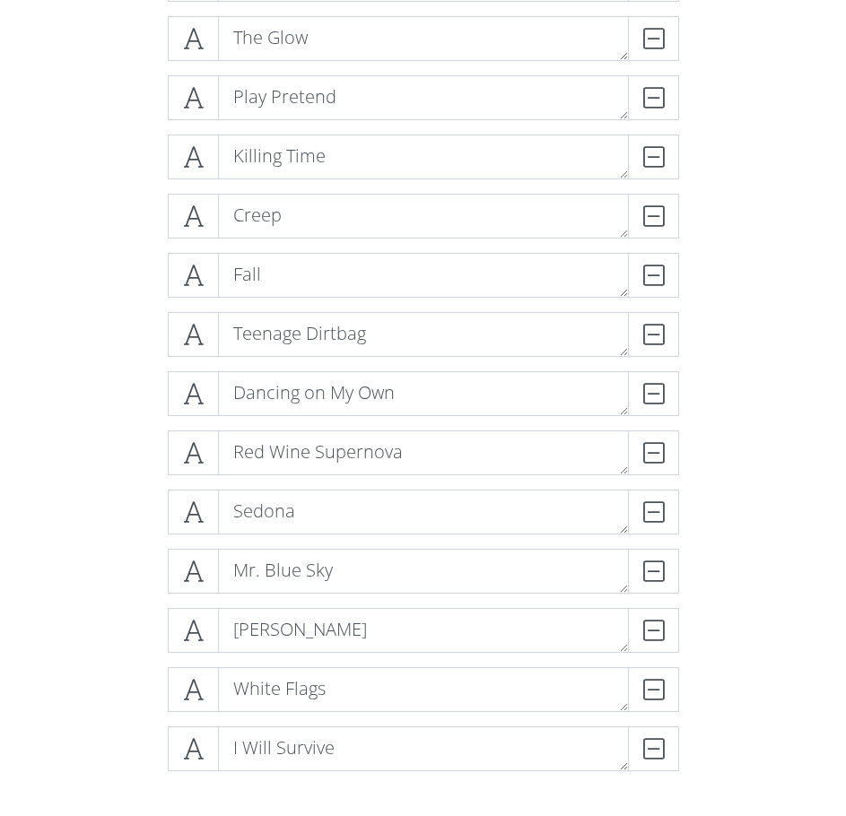
scroll to position [807, 0]
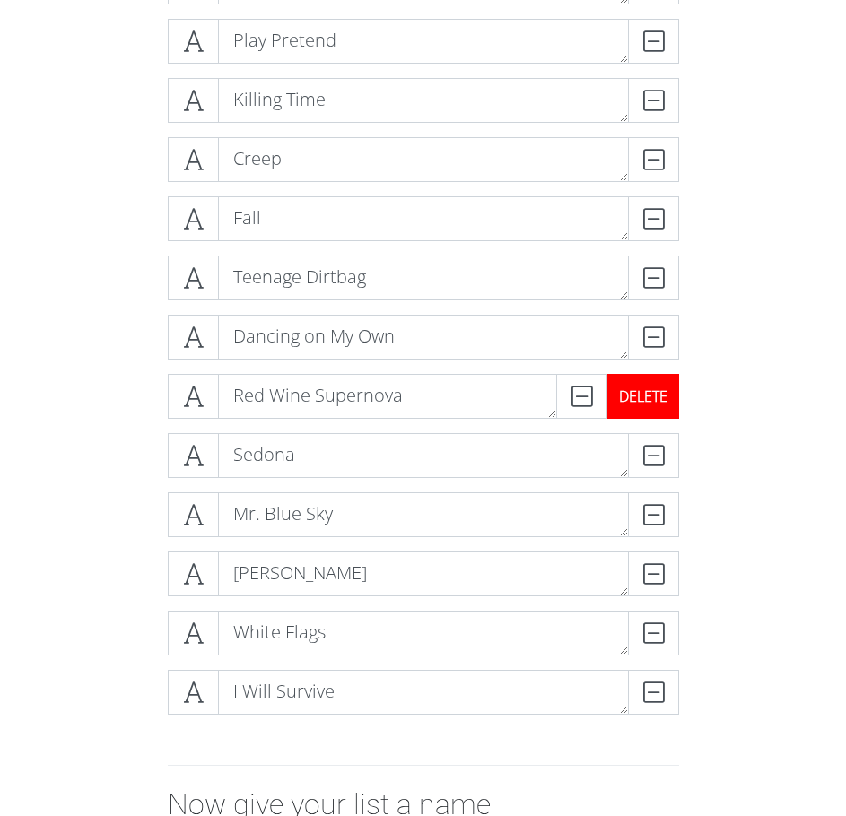
click at [661, 396] on div "DELETE" at bounding box center [643, 396] width 72 height 45
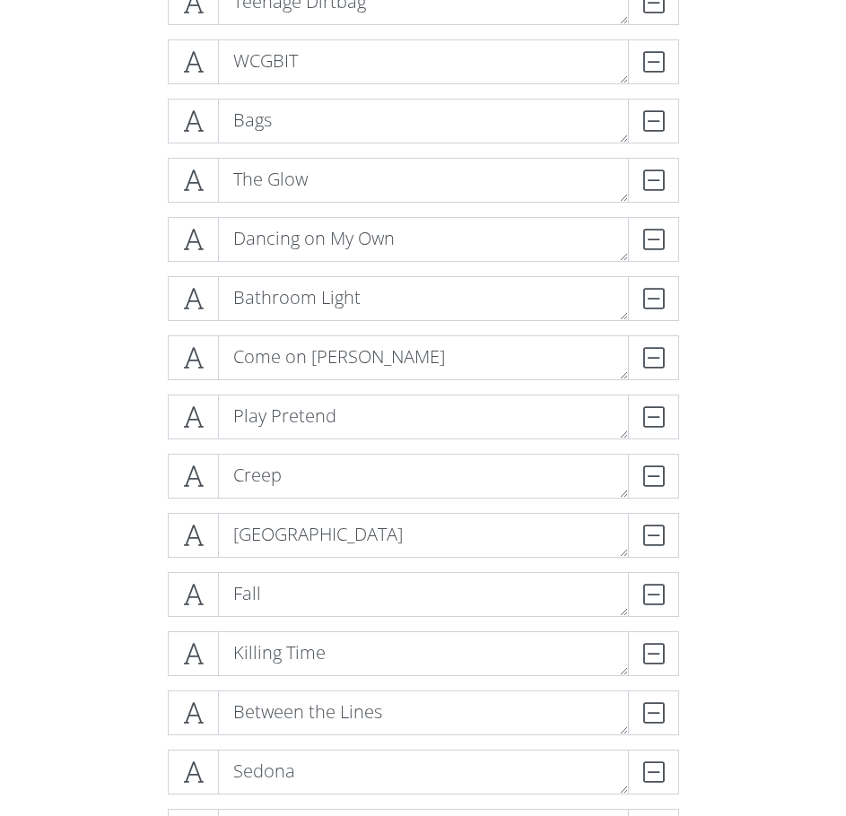
scroll to position [418, 0]
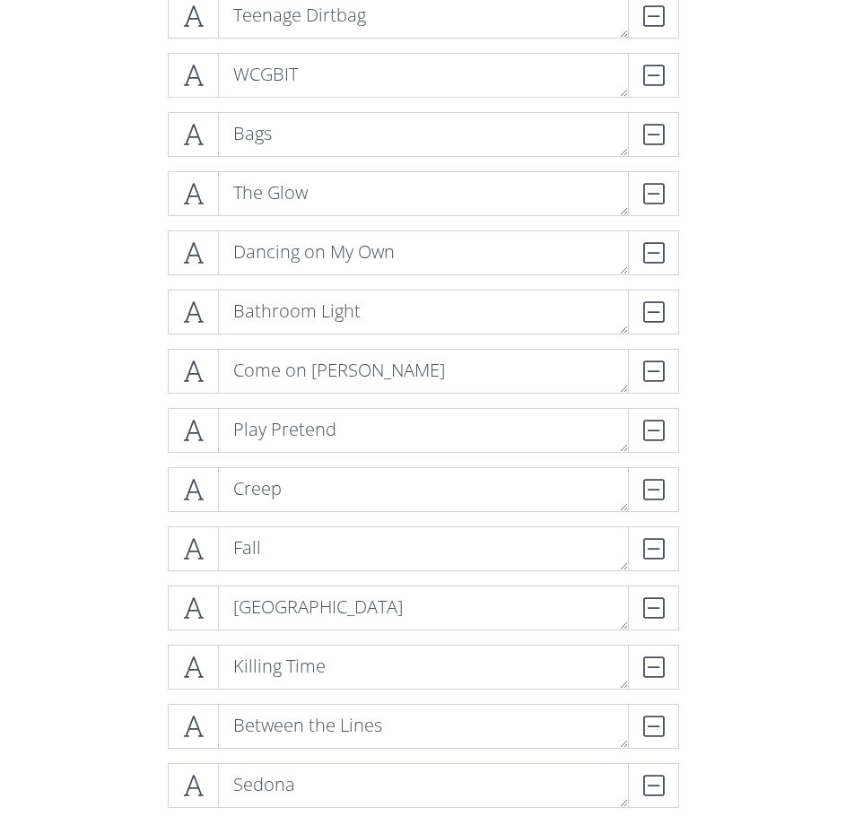
click at [118, 541] on div "Teenage Dirtbag DELETE WCGBIT DELETE Bags DELETE The Glow DELETE Dancing on My …" at bounding box center [423, 526] width 646 height 1094
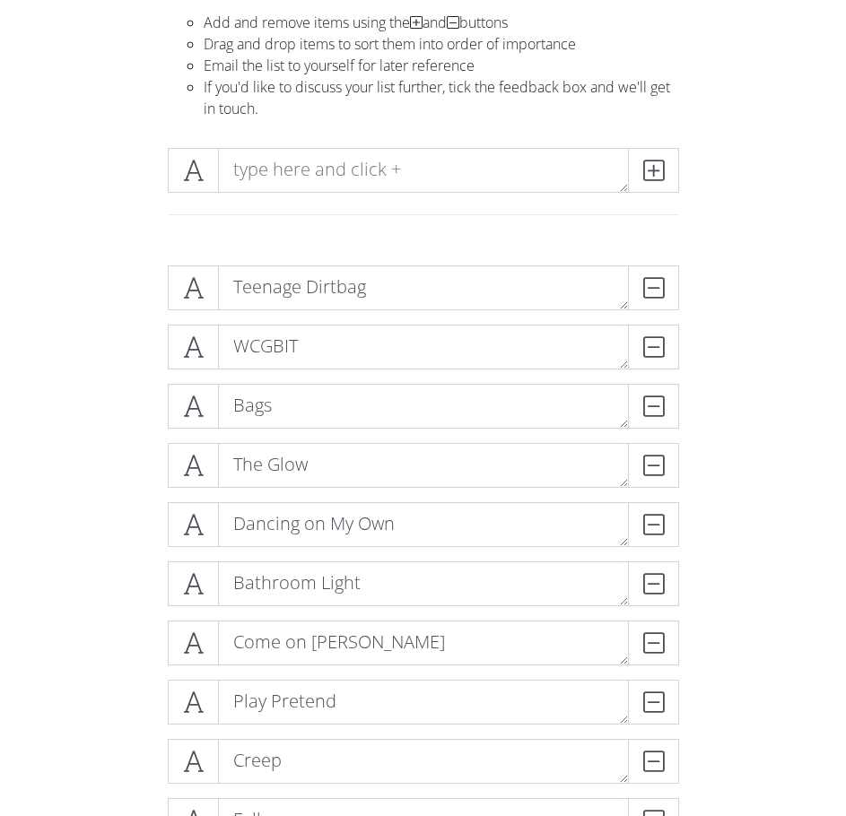
scroll to position [149, 0]
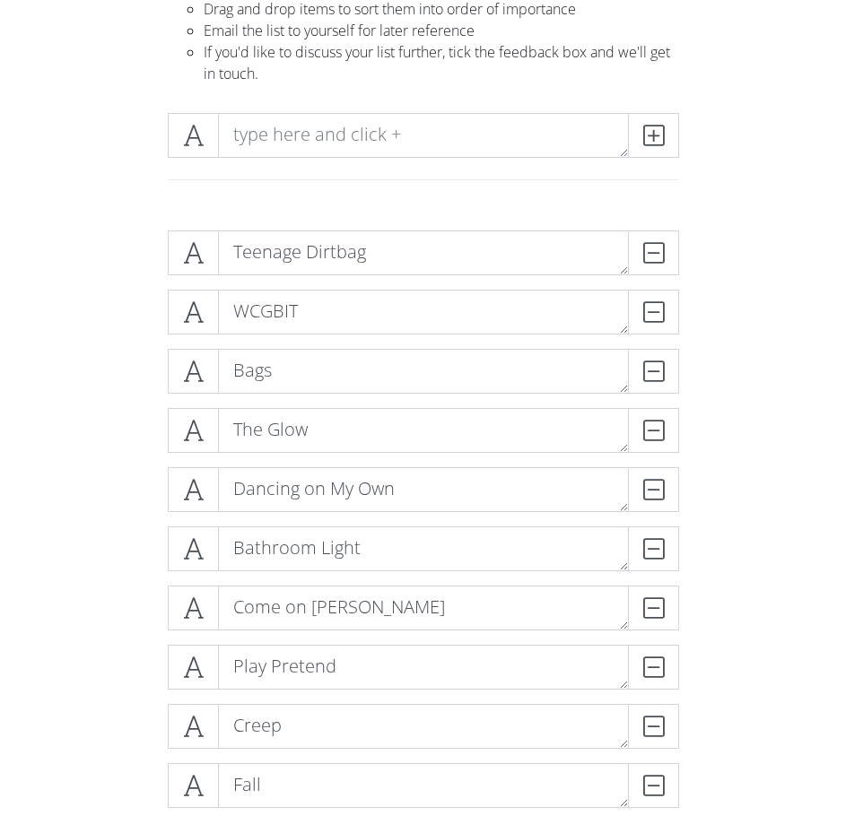
scroll to position [239, 0]
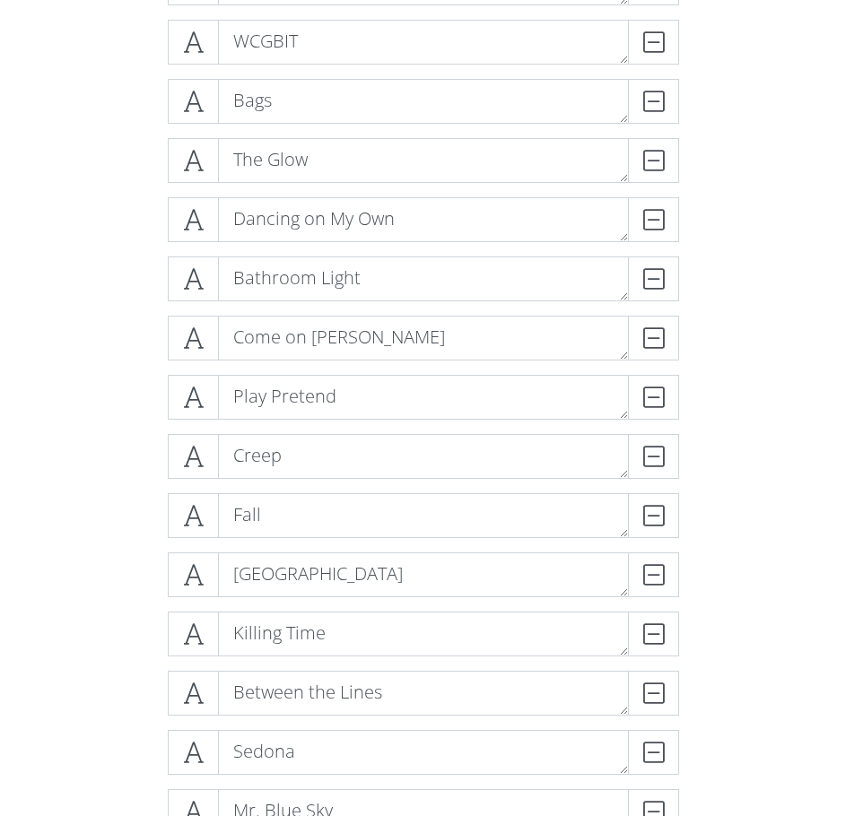
scroll to position [508, 0]
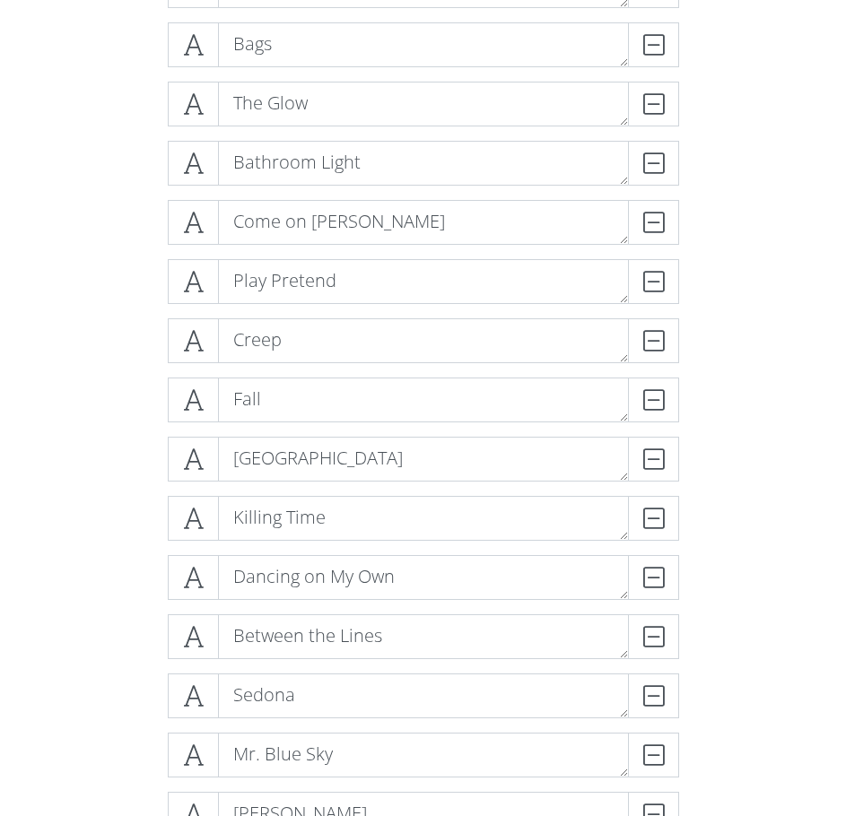
click at [738, 419] on div "Teenage Dirtbag DELETE WCGBIT DELETE Bags DELETE The Glow DELETE Bathroom Light…" at bounding box center [423, 437] width 646 height 1094
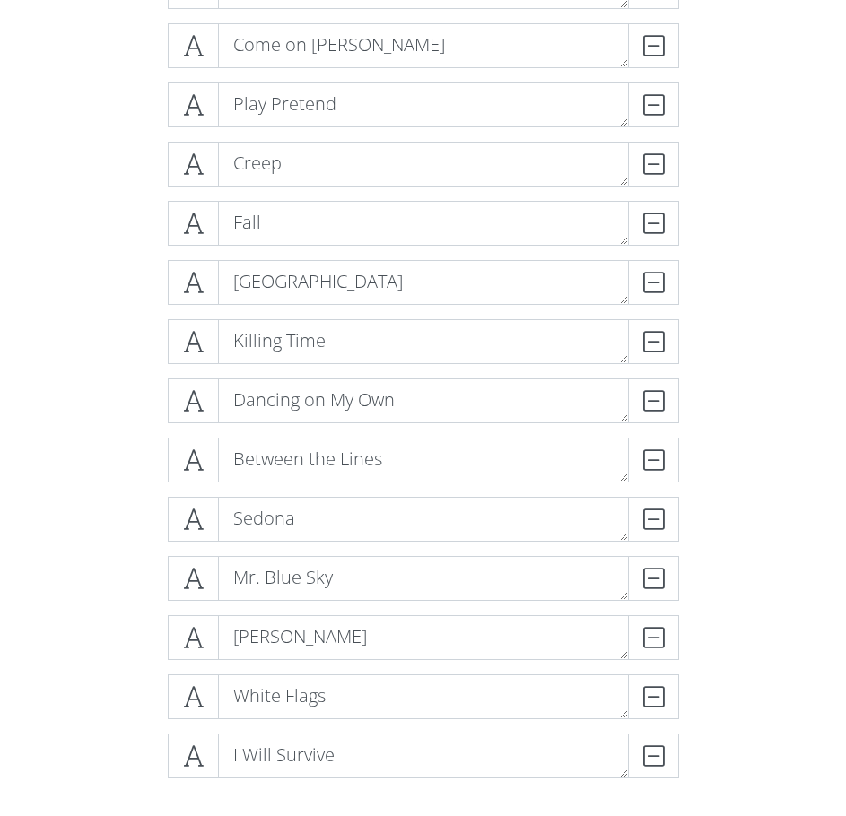
scroll to position [687, 0]
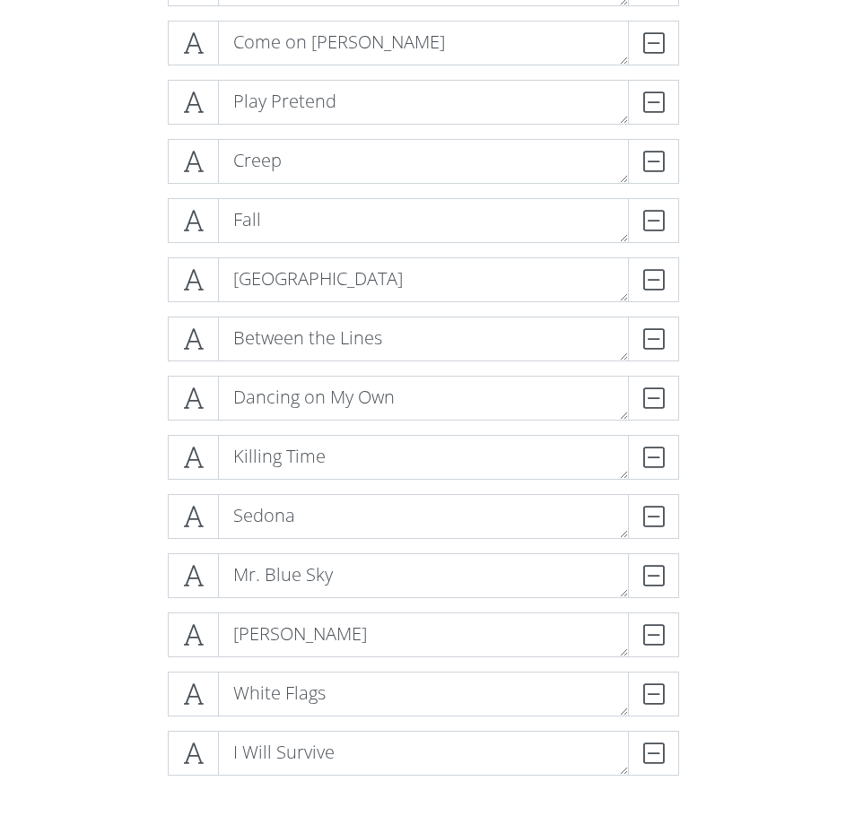
click at [817, 357] on form "Teenage Dirtbag DELETE WCGBIT DELETE Bags DELETE The Glow DELETE Bathroom Light…" at bounding box center [423, 396] width 846 height 1373
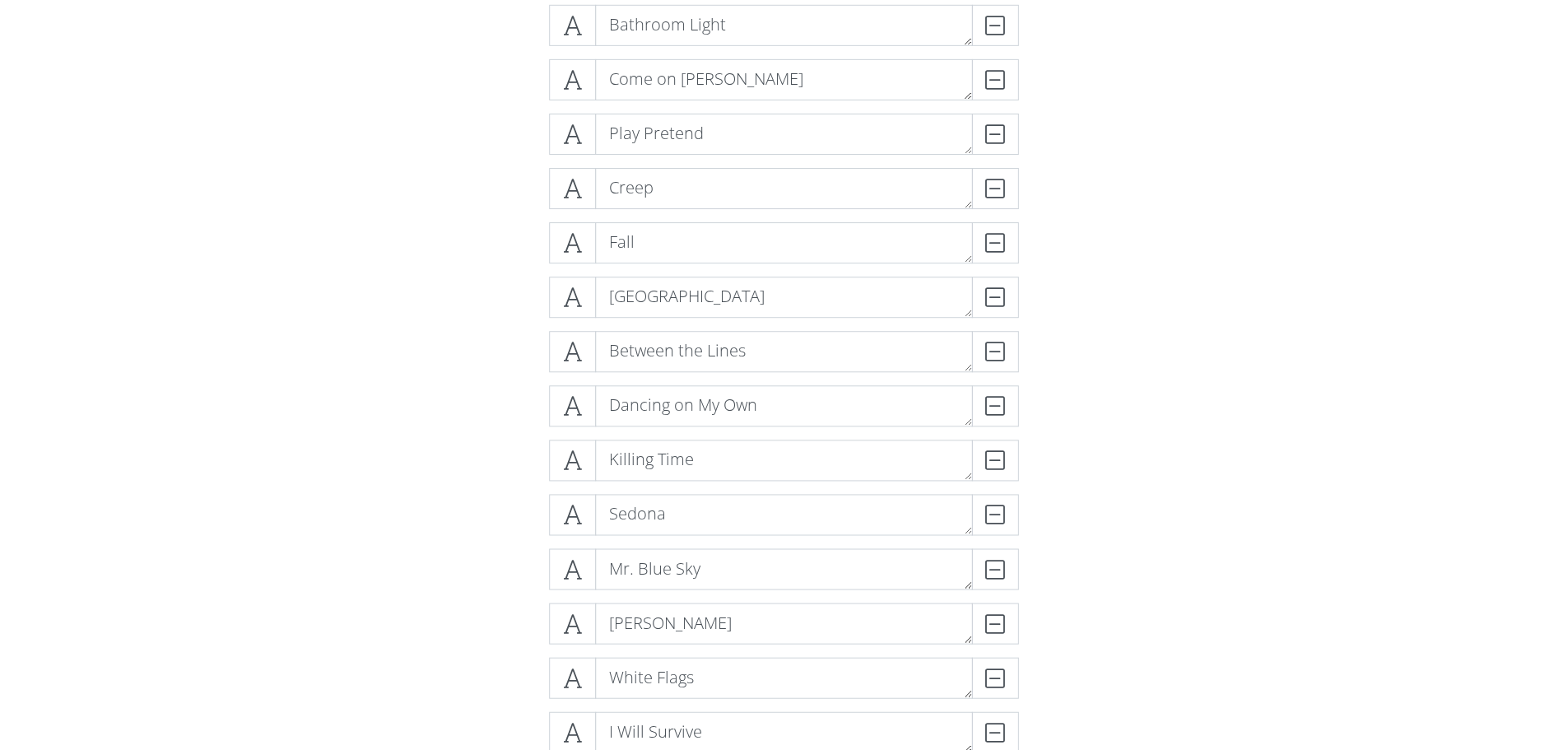
scroll to position [548, 0]
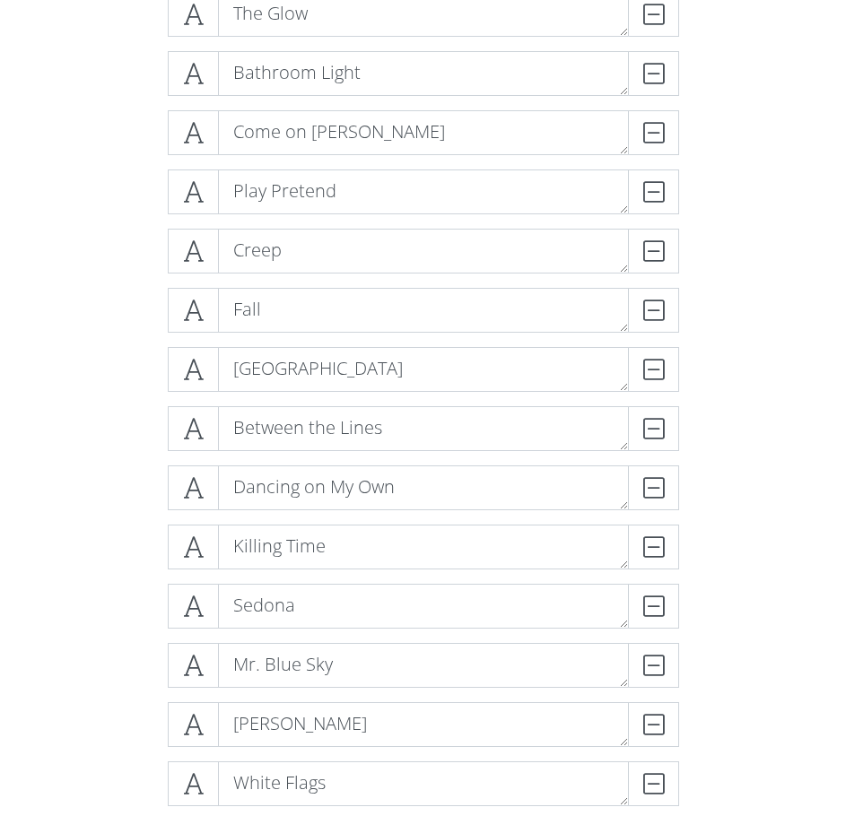
click at [753, 469] on form "Teenage Dirtbag DELETE WCGBIT DELETE Bags DELETE The Glow DELETE Bathroom Light…" at bounding box center [423, 486] width 846 height 1373
click at [740, 468] on div "Teenage Dirtbag DELETE WCGBIT DELETE Bags DELETE The Glow DELETE Bathroom Light…" at bounding box center [423, 347] width 646 height 1094
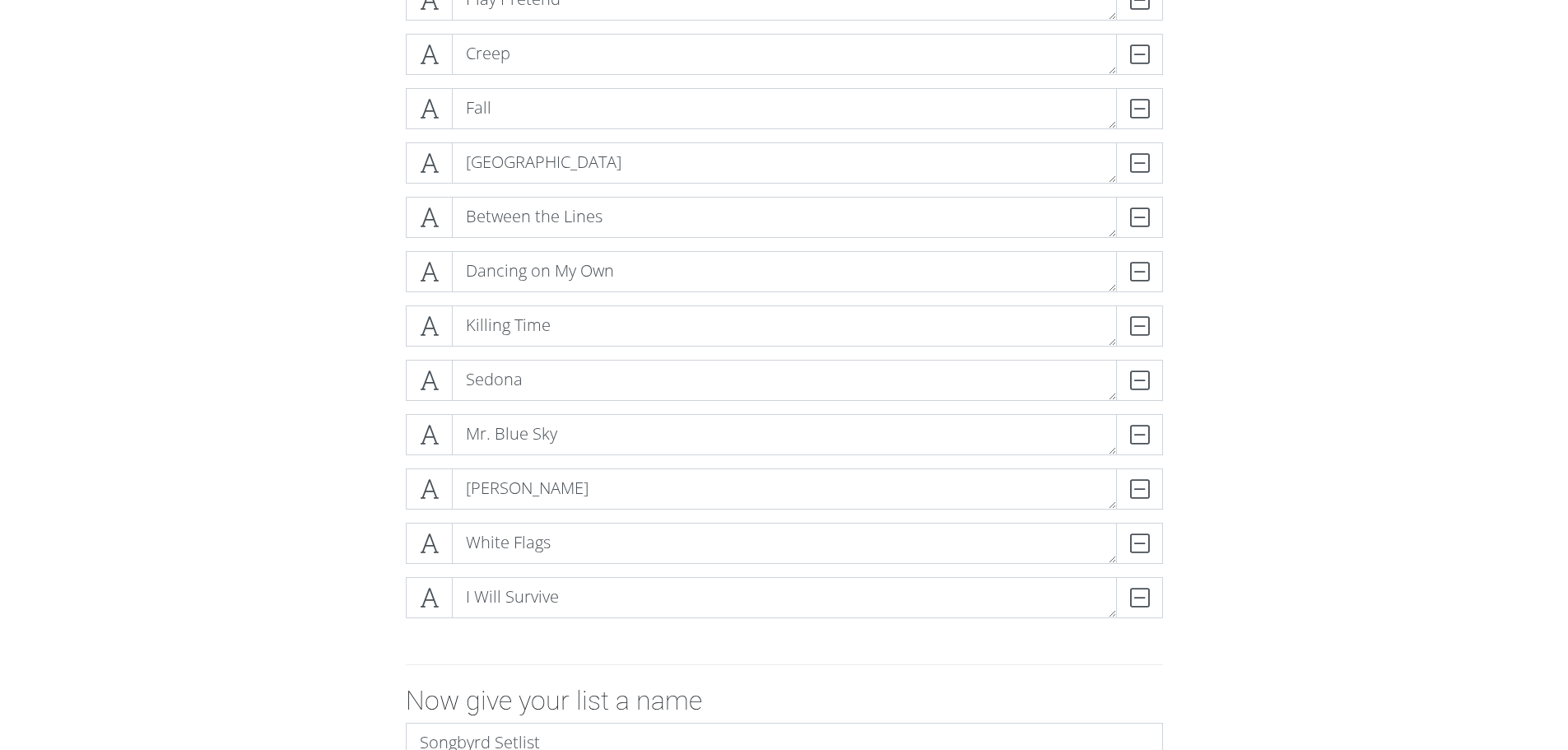
scroll to position [932, 0]
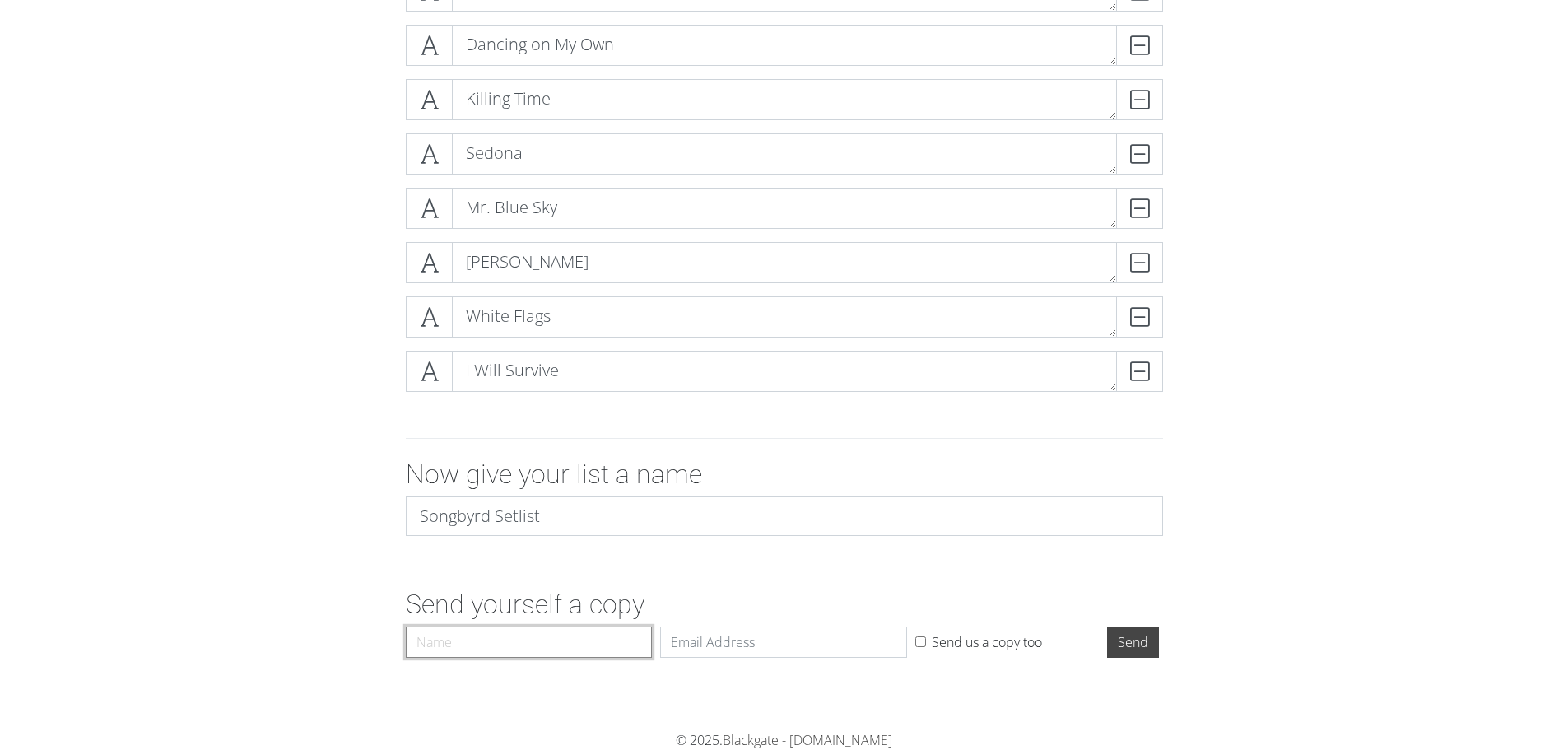
click at [566, 646] on input "Name" at bounding box center [528, 643] width 247 height 31
type input "KT"
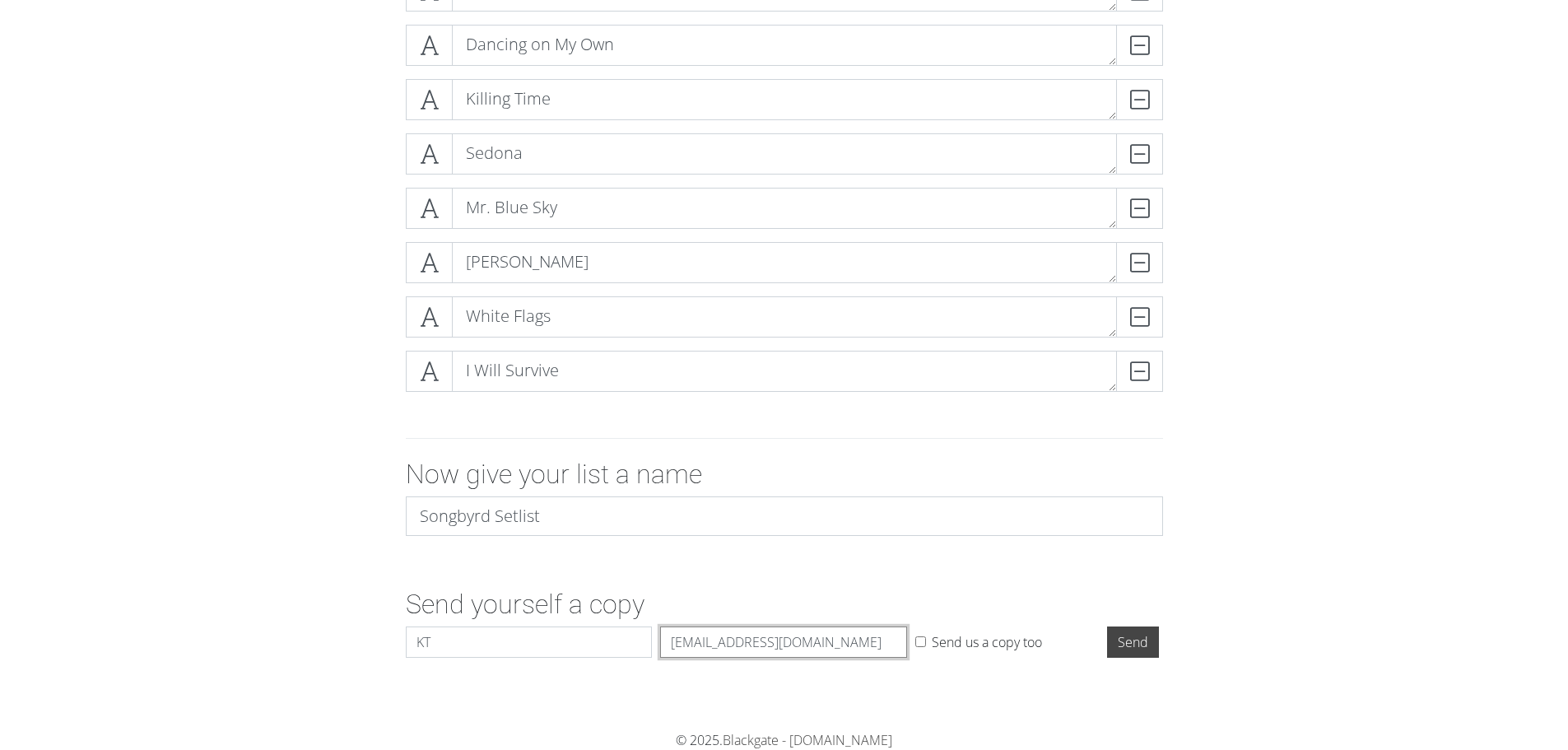
type input "[EMAIL_ADDRESS][DOMAIN_NAME]"
click at [1250, 541] on div "Now give your list a name Songbyrd Setlist" at bounding box center [784, 504] width 939 height 91
drag, startPoint x: 860, startPoint y: 636, endPoint x: 600, endPoint y: 632, distance: 260.0
click at [600, 632] on div "Name KT Email [EMAIL_ADDRESS][DOMAIN_NAME] Send us a copy too Send" at bounding box center [784, 645] width 765 height 38
click at [1351, 546] on form "Teenage Dirtbag DELETE WCGBIT DELETE Bags DELETE The Glow DELETE Bathroom Light…" at bounding box center [784, 39] width 1568 height 1252
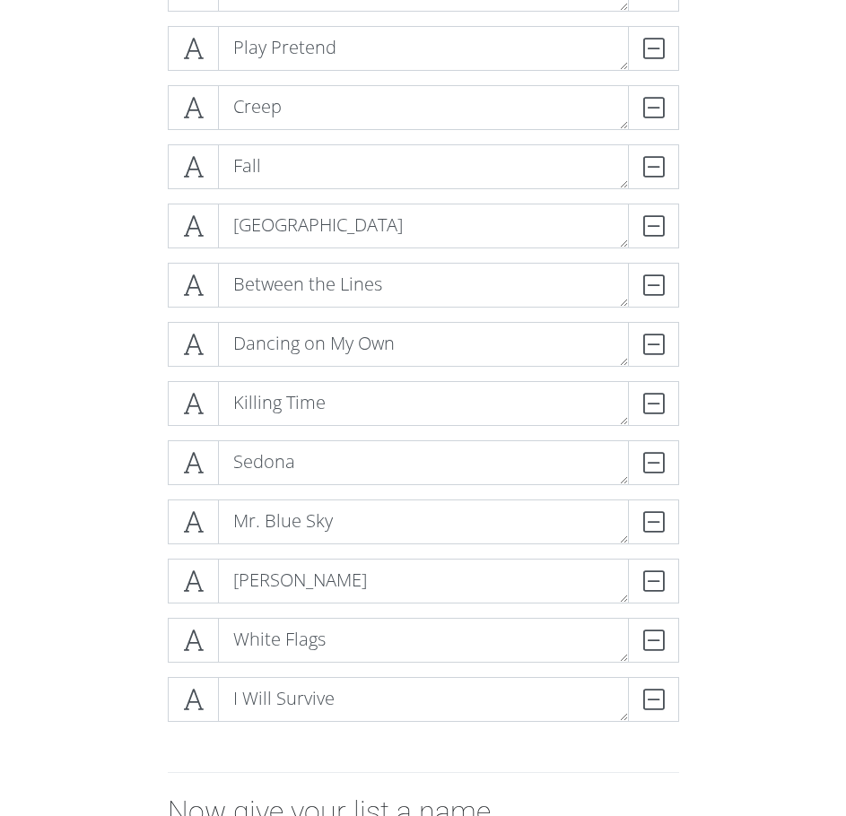
scroll to position [745, 0]
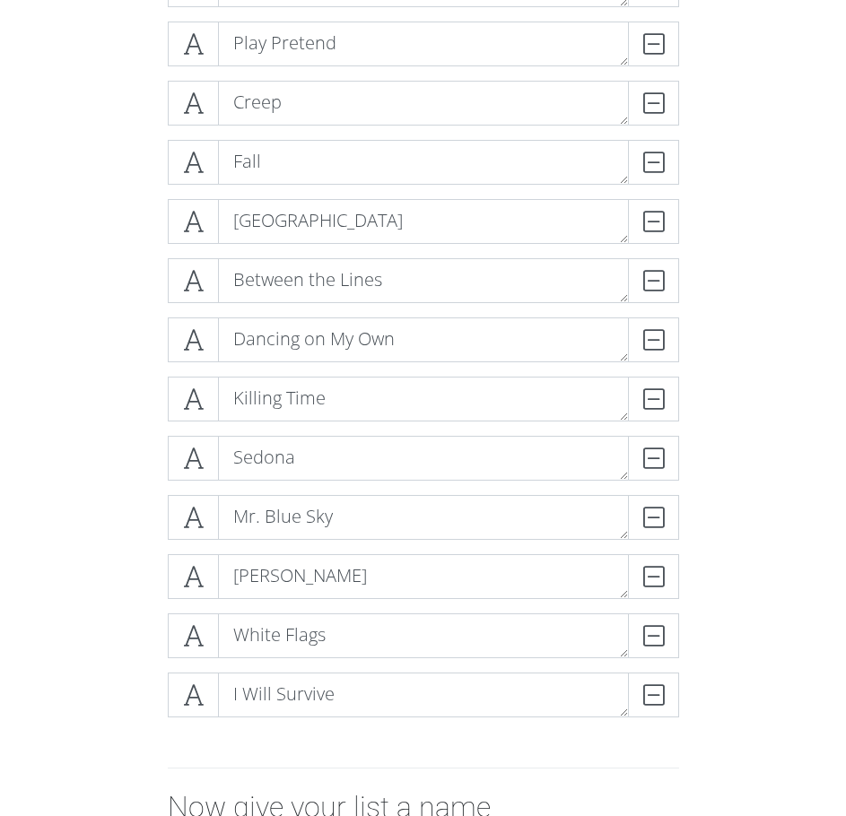
click at [731, 328] on div "Teenage Dirtbag DELETE WCGBIT DELETE Bags DELETE The Glow DELETE Bathroom Light…" at bounding box center [423, 199] width 646 height 1094
